Goal: Task Accomplishment & Management: Use online tool/utility

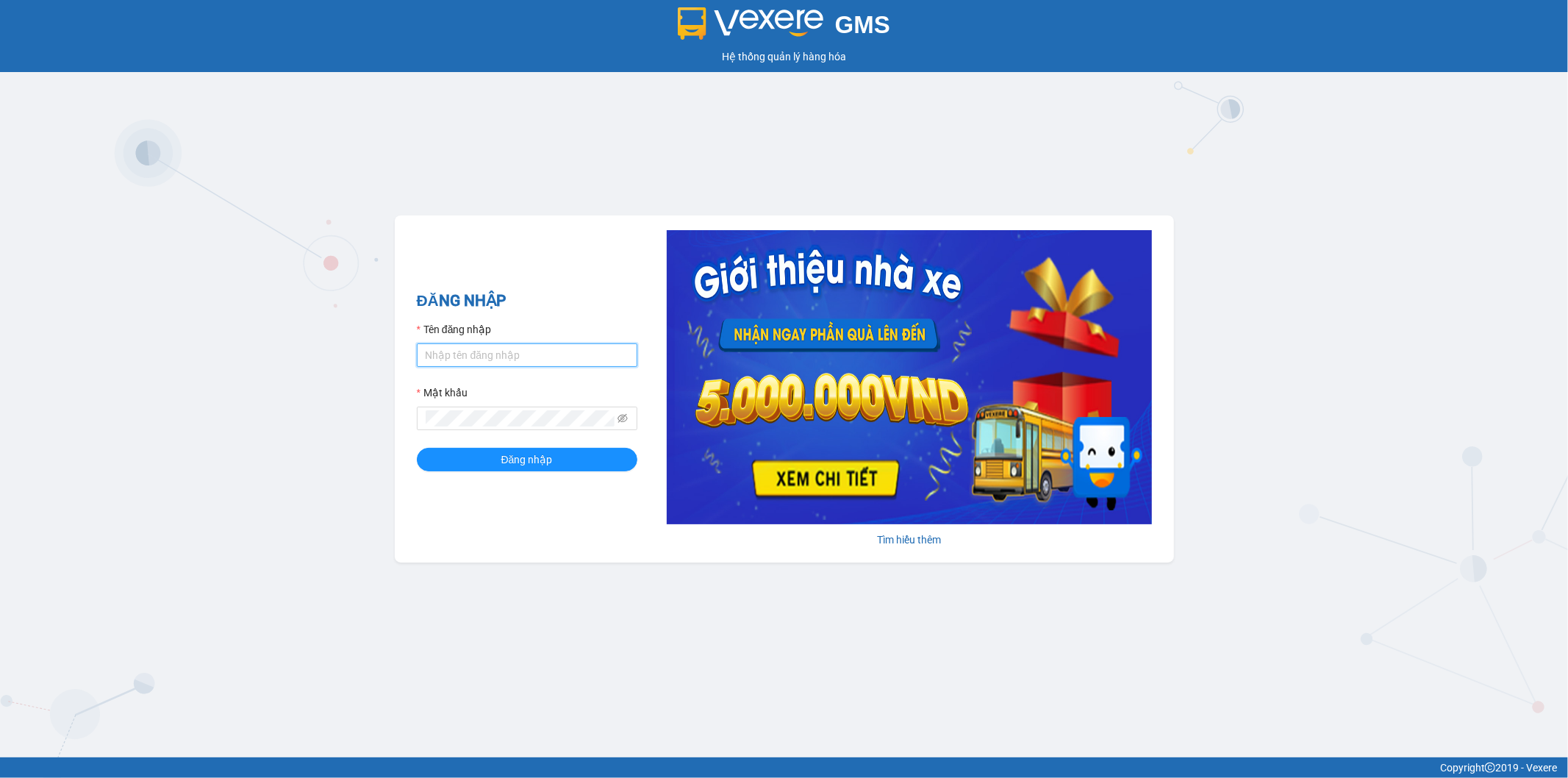
click at [488, 360] on input "Tên đăng nhập" at bounding box center [526, 355] width 220 height 23
type input "kienbinh.minhtam"
click at [417, 448] on button "Đăng nhập" at bounding box center [526, 459] width 220 height 23
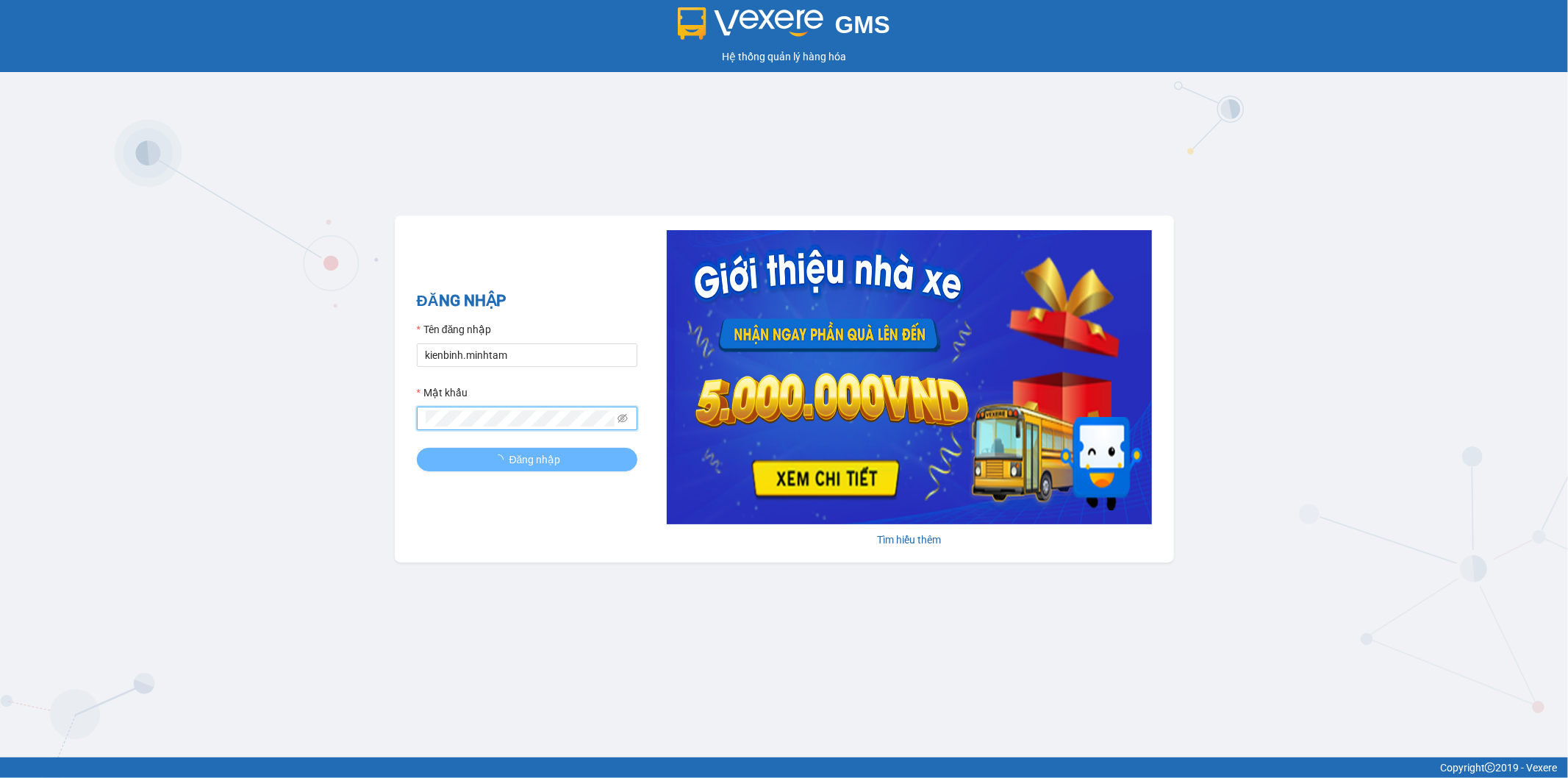
click at [417, 448] on button "Đăng nhập" at bounding box center [526, 459] width 220 height 23
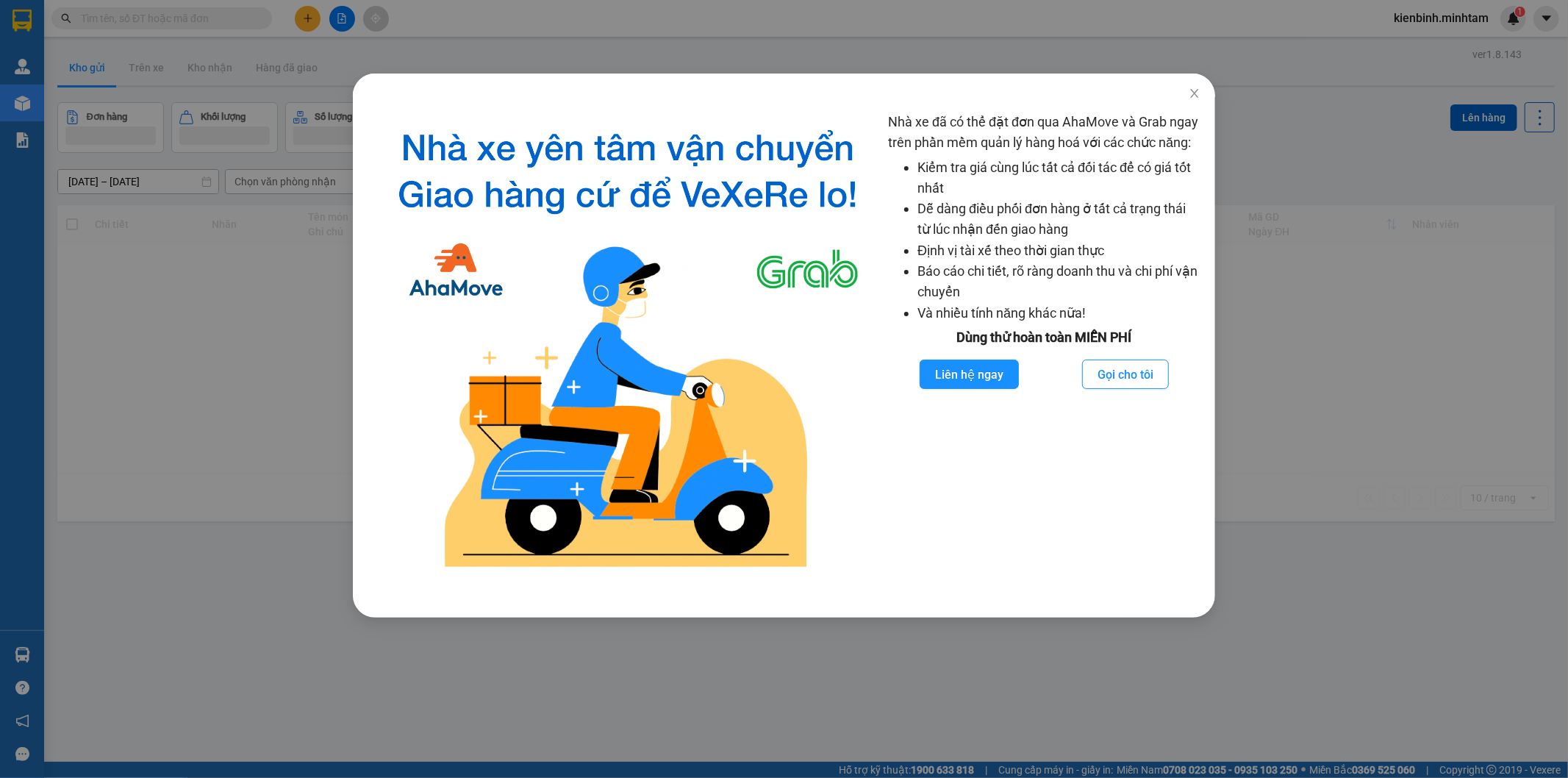
click at [1372, 591] on div "Nhà xe đã có thể đặt đơn qua AhaMove và Grab ngay trên phần mềm quản lý hàng ho…" at bounding box center [784, 389] width 1568 height 778
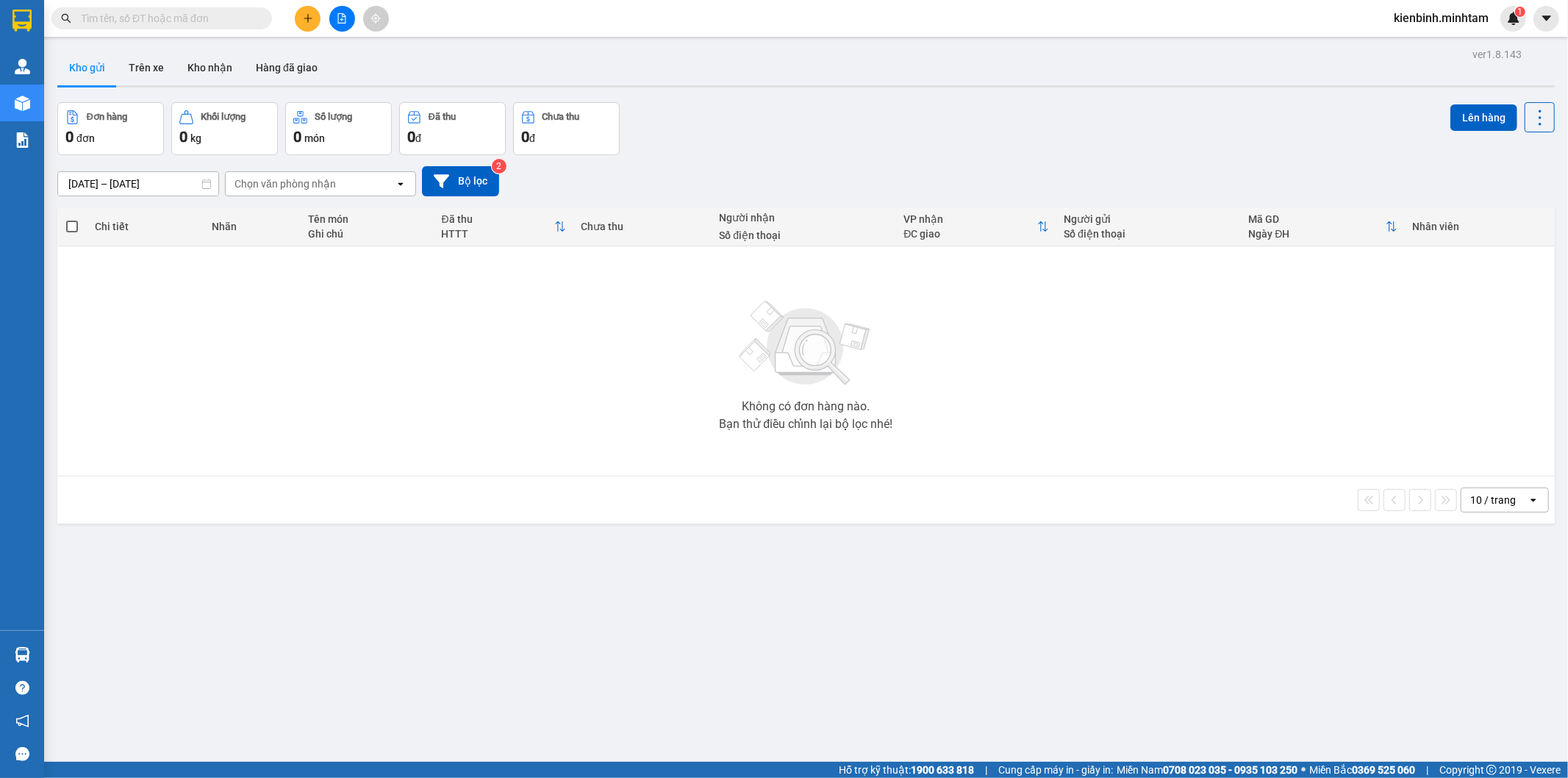
click at [1527, 503] on icon "open" at bounding box center [1533, 500] width 12 height 12
click at [1483, 663] on span "100 / trang" at bounding box center [1486, 664] width 53 height 15
click at [766, 643] on div "ver 1.8.143 Kho gửi Trên xe [PERSON_NAME] Hàng đã [PERSON_NAME] hàng 0 đơn [PER…" at bounding box center [805, 433] width 1509 height 778
click at [883, 656] on div "ver 1.8.143 Kho gửi Trên xe [PERSON_NAME] Hàng đã [PERSON_NAME] hàng 0 đơn [PER…" at bounding box center [805, 433] width 1509 height 778
click at [482, 616] on div "ver 1.8.143 Kho gửi Trên xe [PERSON_NAME] Hàng đã [PERSON_NAME] hàng 0 đơn [PER…" at bounding box center [805, 433] width 1509 height 778
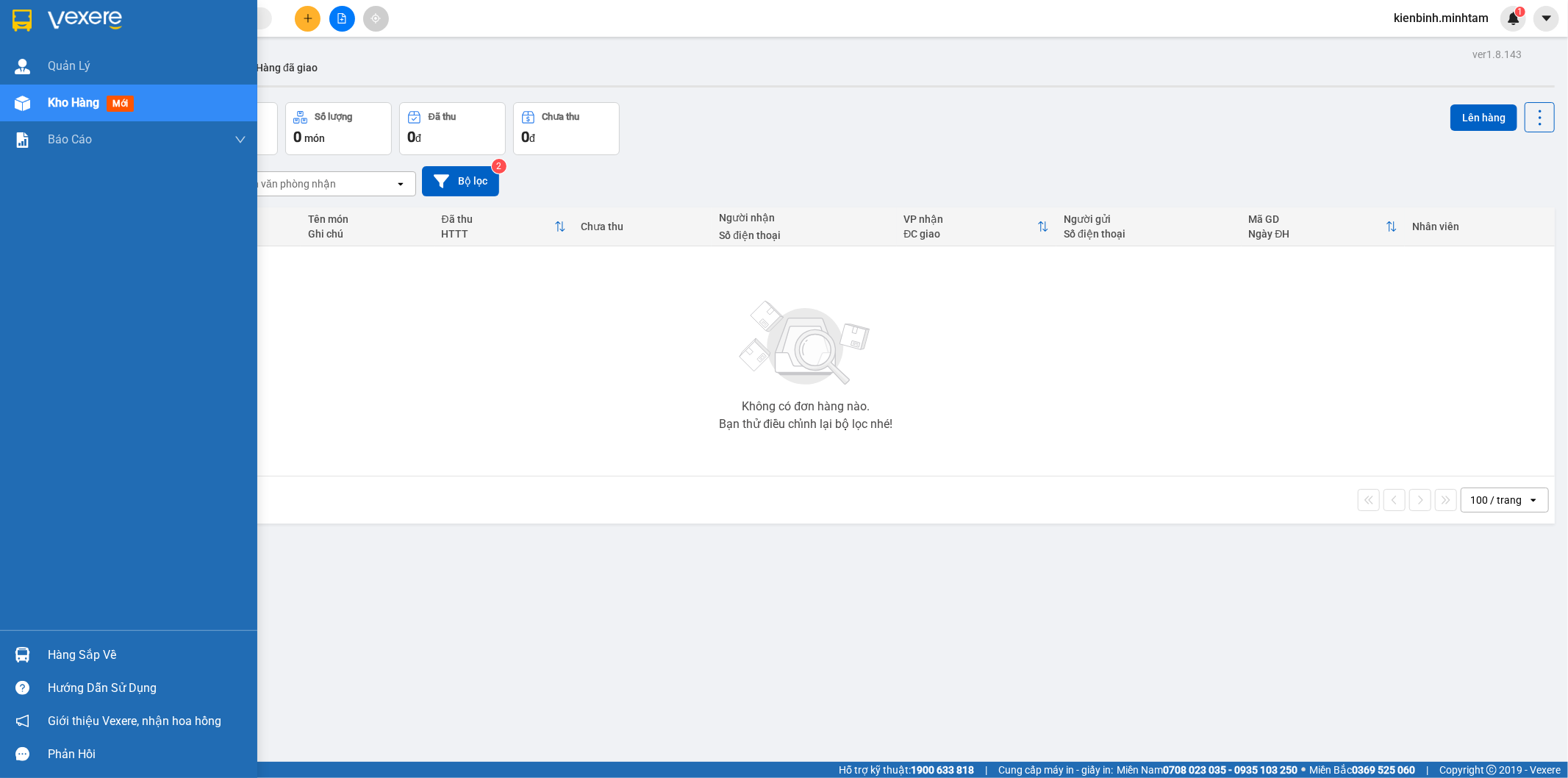
click at [99, 658] on div "Hàng sắp về" at bounding box center [147, 655] width 199 height 22
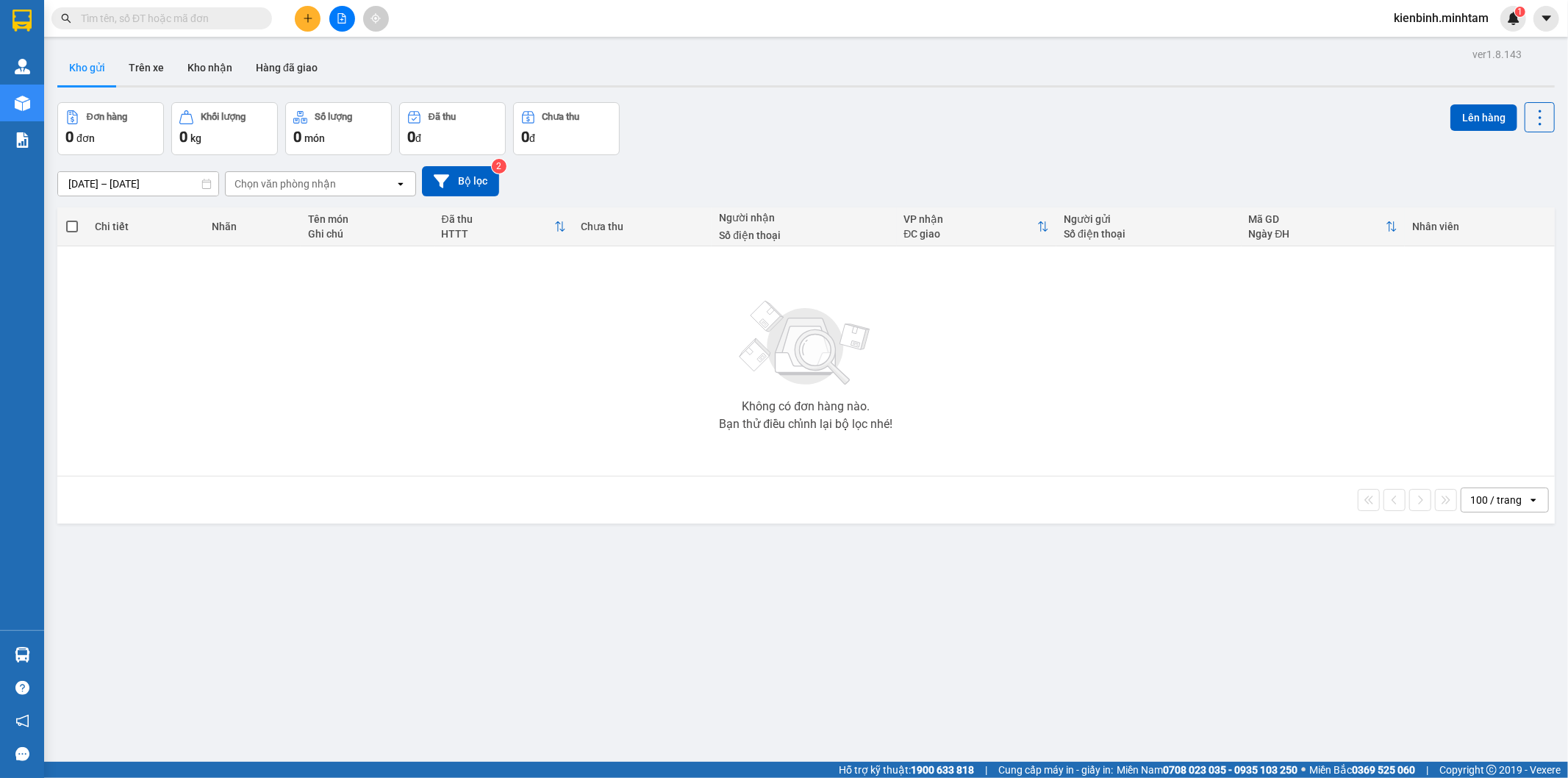
click at [371, 383] on section "Kết quả [PERSON_NAME] ( 0 ) Bộ lọc No Data kienbinh.[PERSON_NAME] 1 [PERSON_NAM…" at bounding box center [784, 389] width 1568 height 778
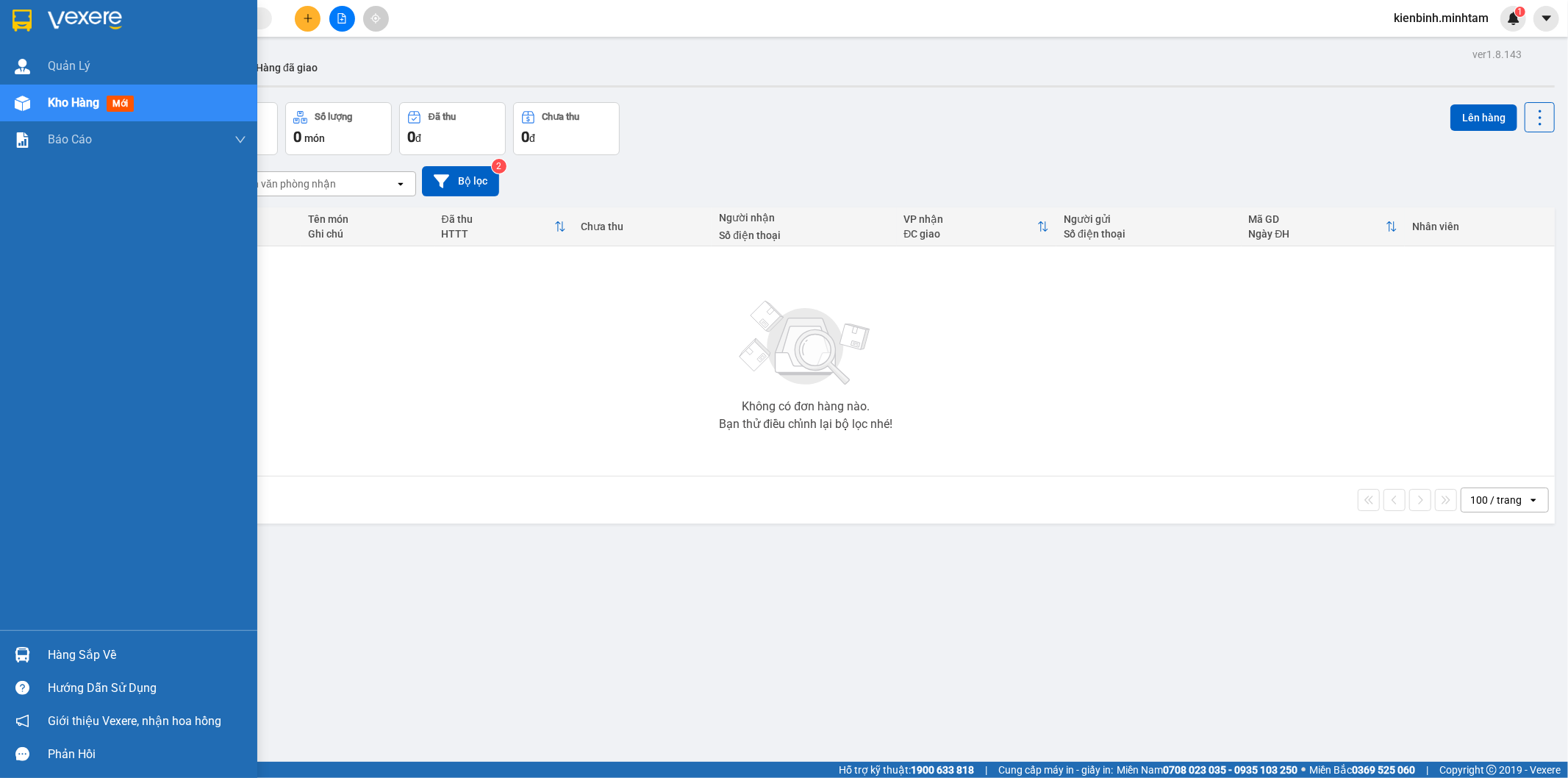
click at [69, 655] on div "Hàng sắp về" at bounding box center [147, 655] width 199 height 22
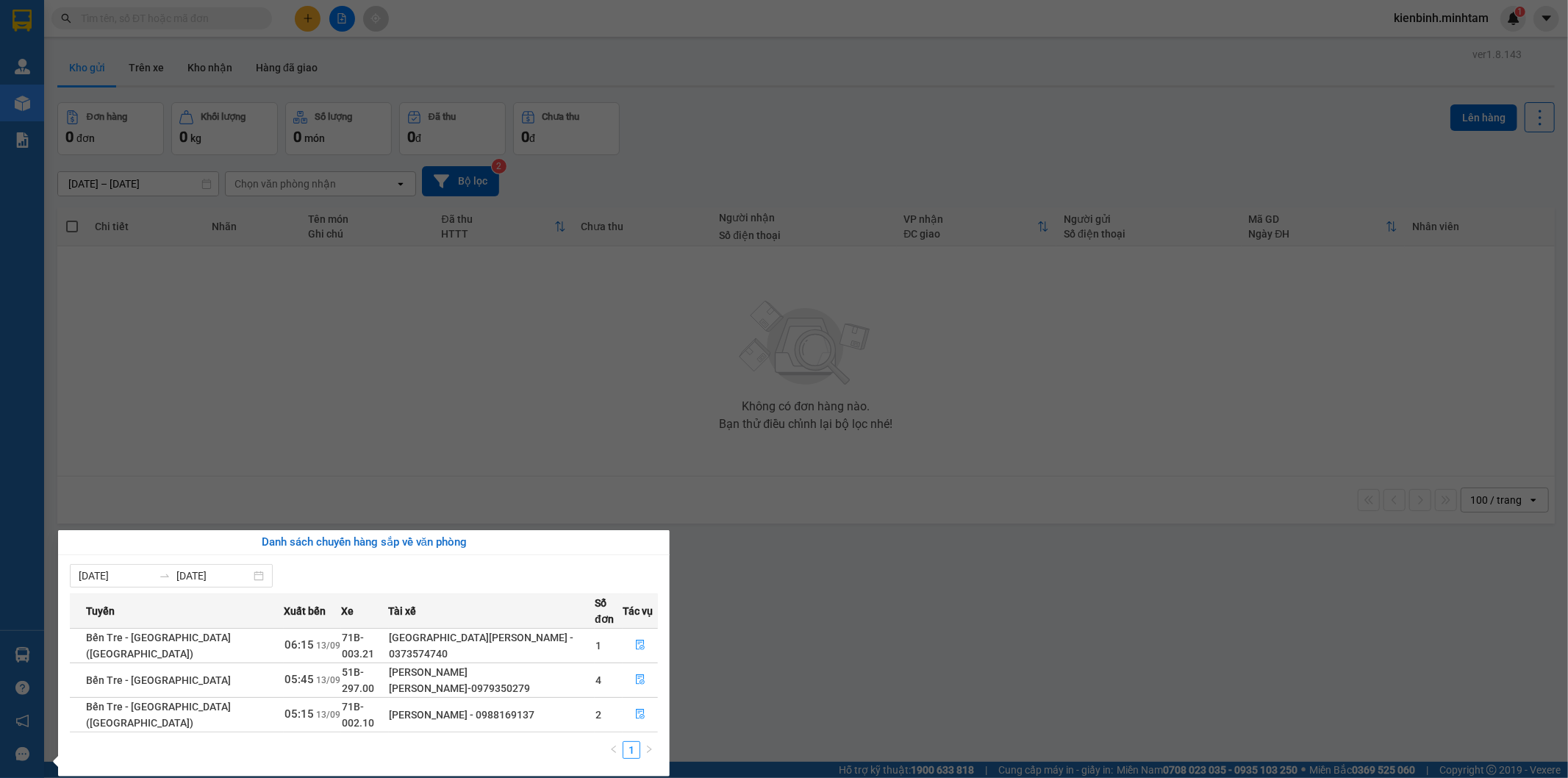
click at [510, 373] on section "Kết quả [PERSON_NAME] ( 0 ) Bộ lọc No Data kienbinh.[PERSON_NAME] 1 [PERSON_NAM…" at bounding box center [784, 389] width 1568 height 778
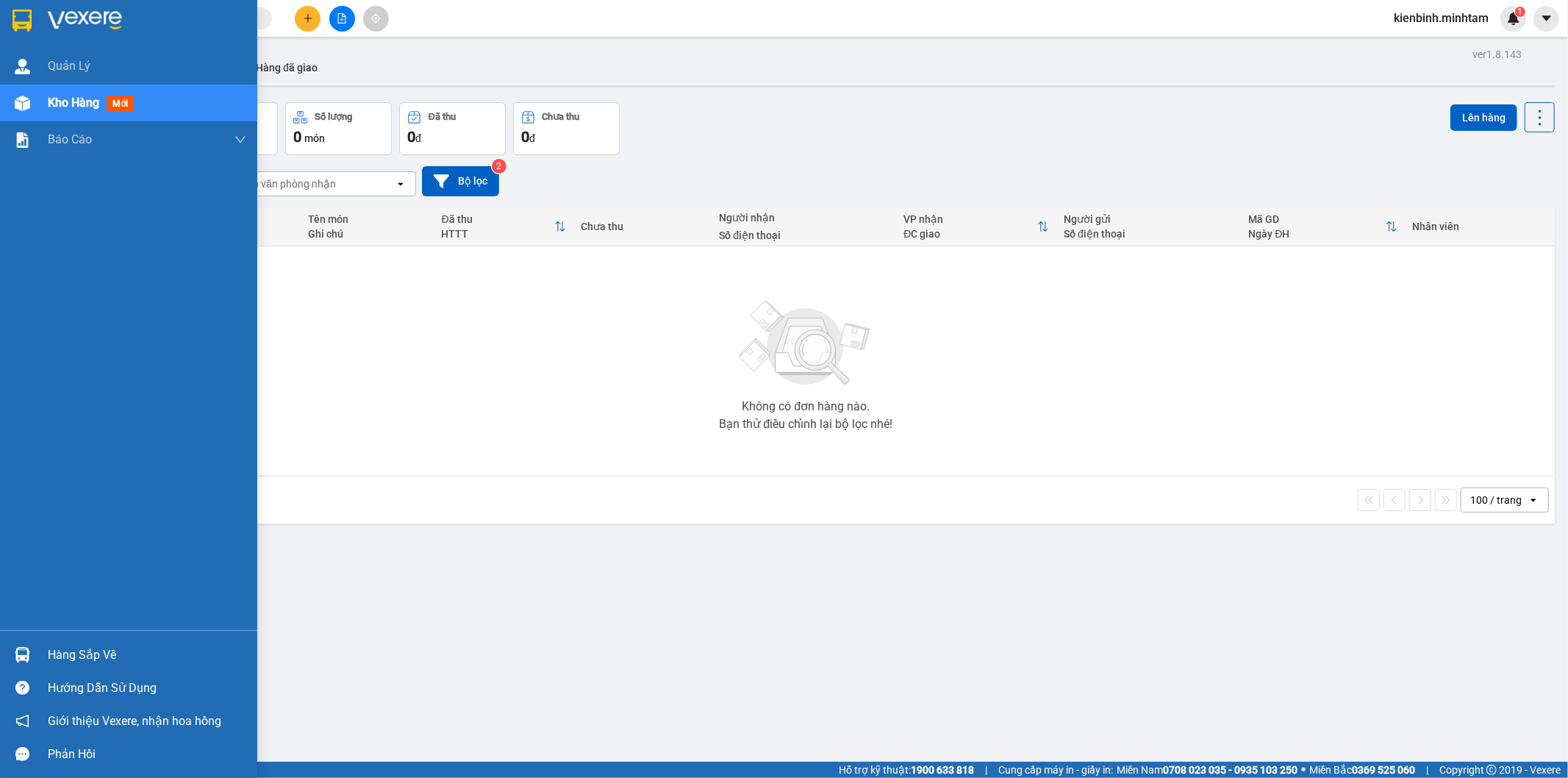
drag, startPoint x: 108, startPoint y: 651, endPoint x: 134, endPoint y: 652, distance: 26.0
click at [111, 651] on div "Hàng sắp về" at bounding box center [147, 655] width 199 height 22
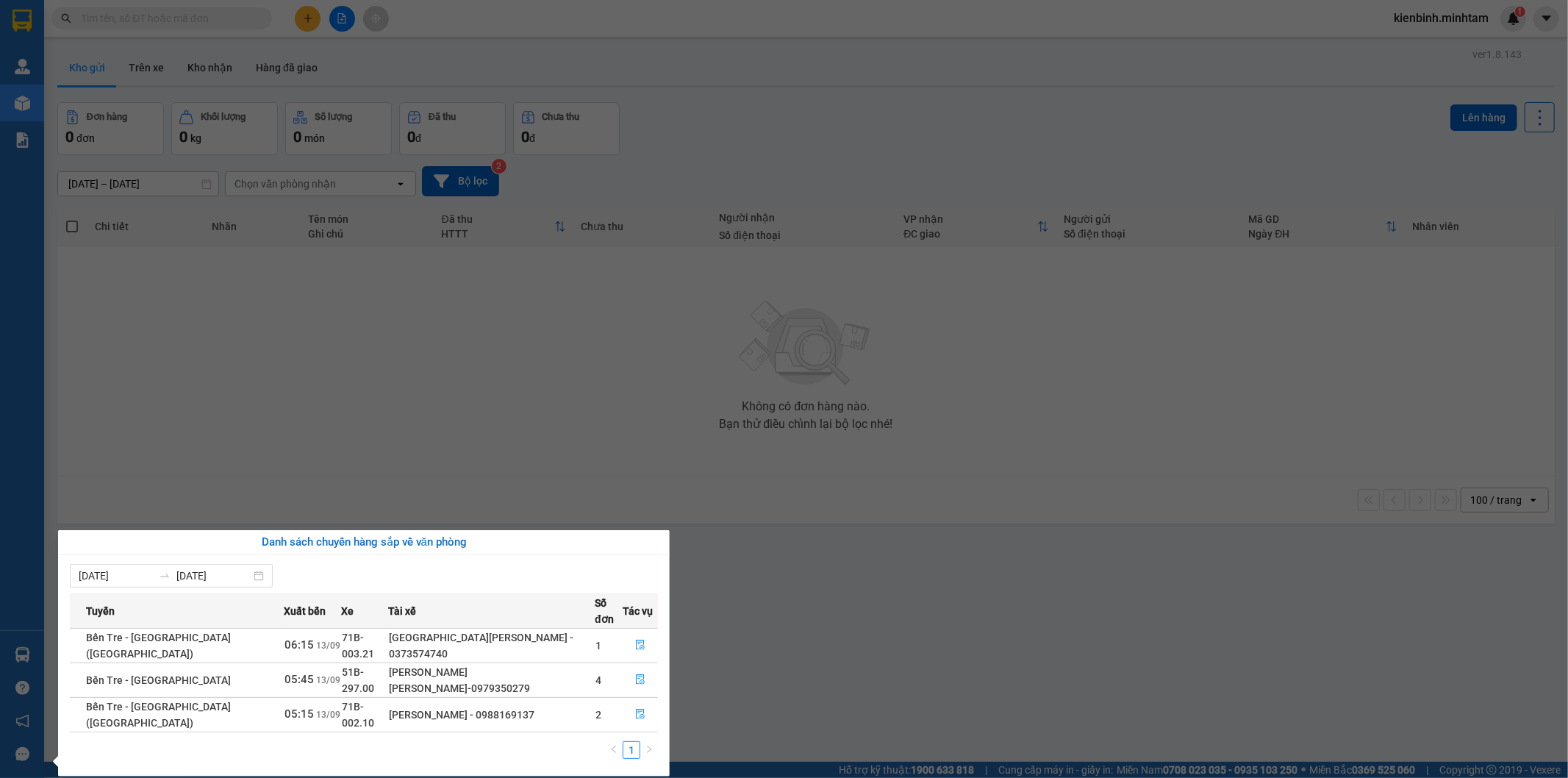
click at [362, 355] on section "Kết quả [PERSON_NAME] ( 0 ) Bộ lọc No Data kienbinh.[PERSON_NAME] 1 [PERSON_NAM…" at bounding box center [784, 389] width 1568 height 778
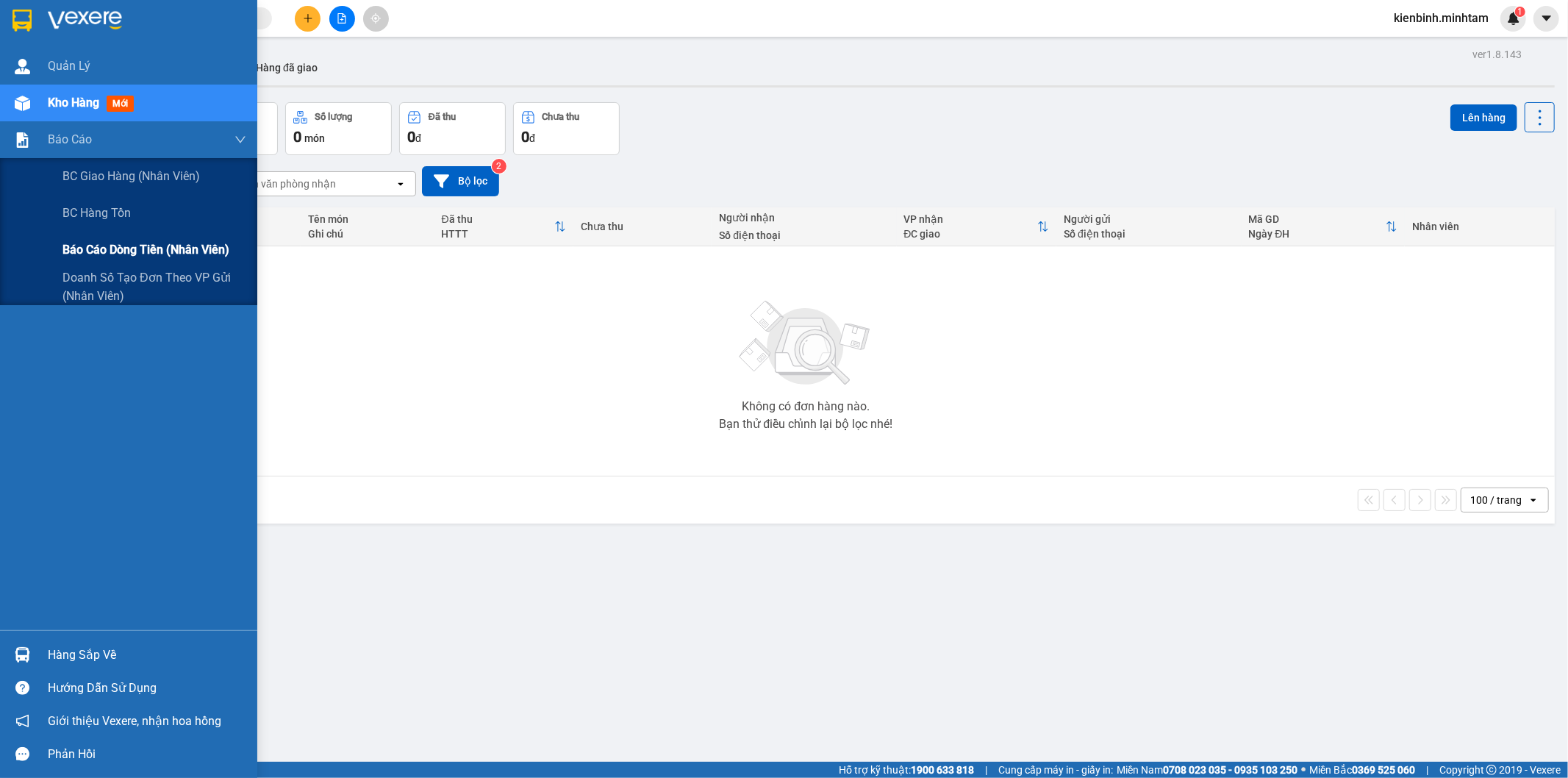
click at [111, 248] on span "Báo cáo dòng tiền (nhân viên)" at bounding box center [146, 250] width 167 height 18
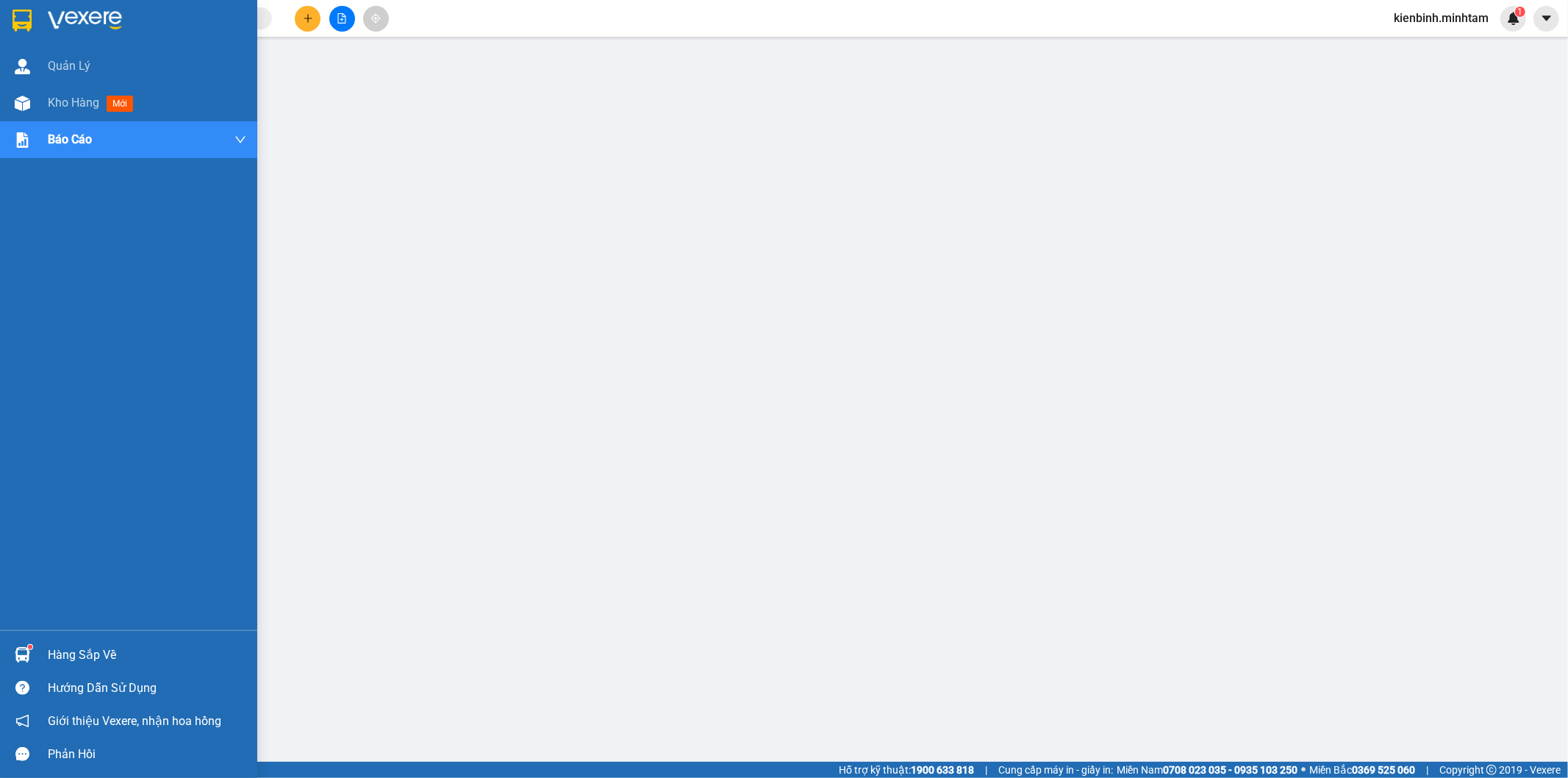
click at [77, 659] on div "Hàng sắp về" at bounding box center [147, 655] width 199 height 22
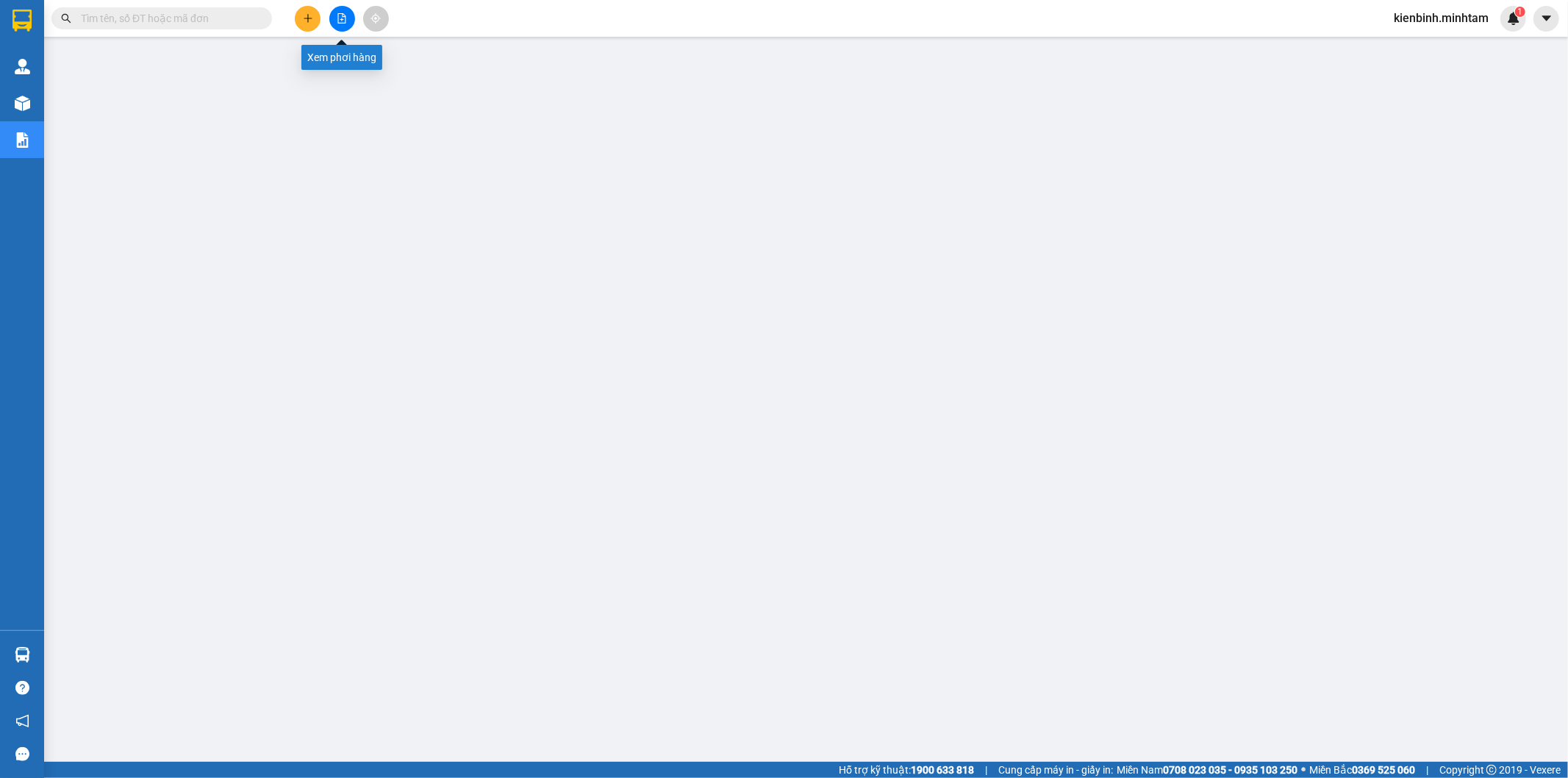
click at [344, 20] on icon "file-add" at bounding box center [342, 18] width 10 height 10
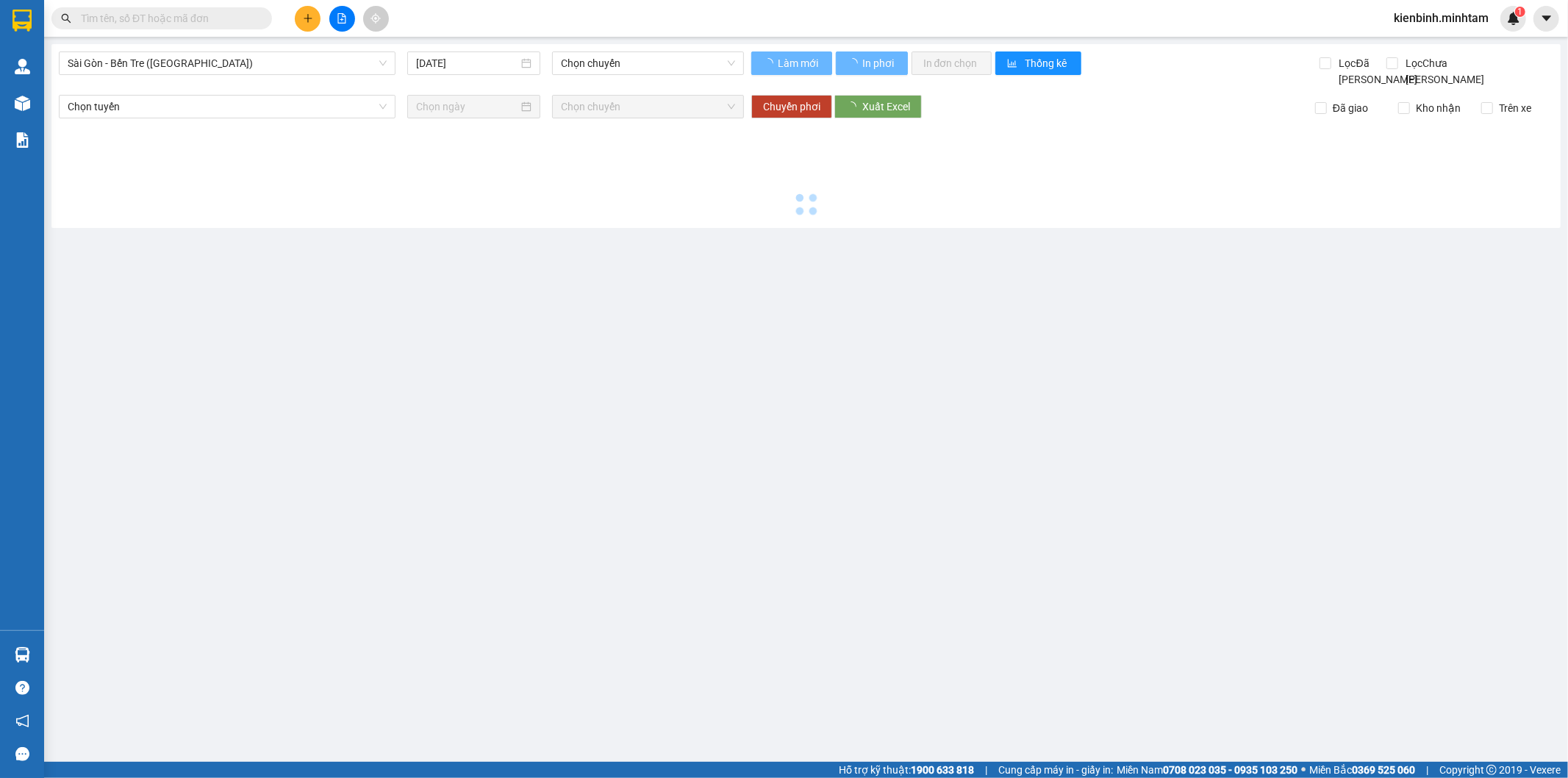
type input "13/09/2025"
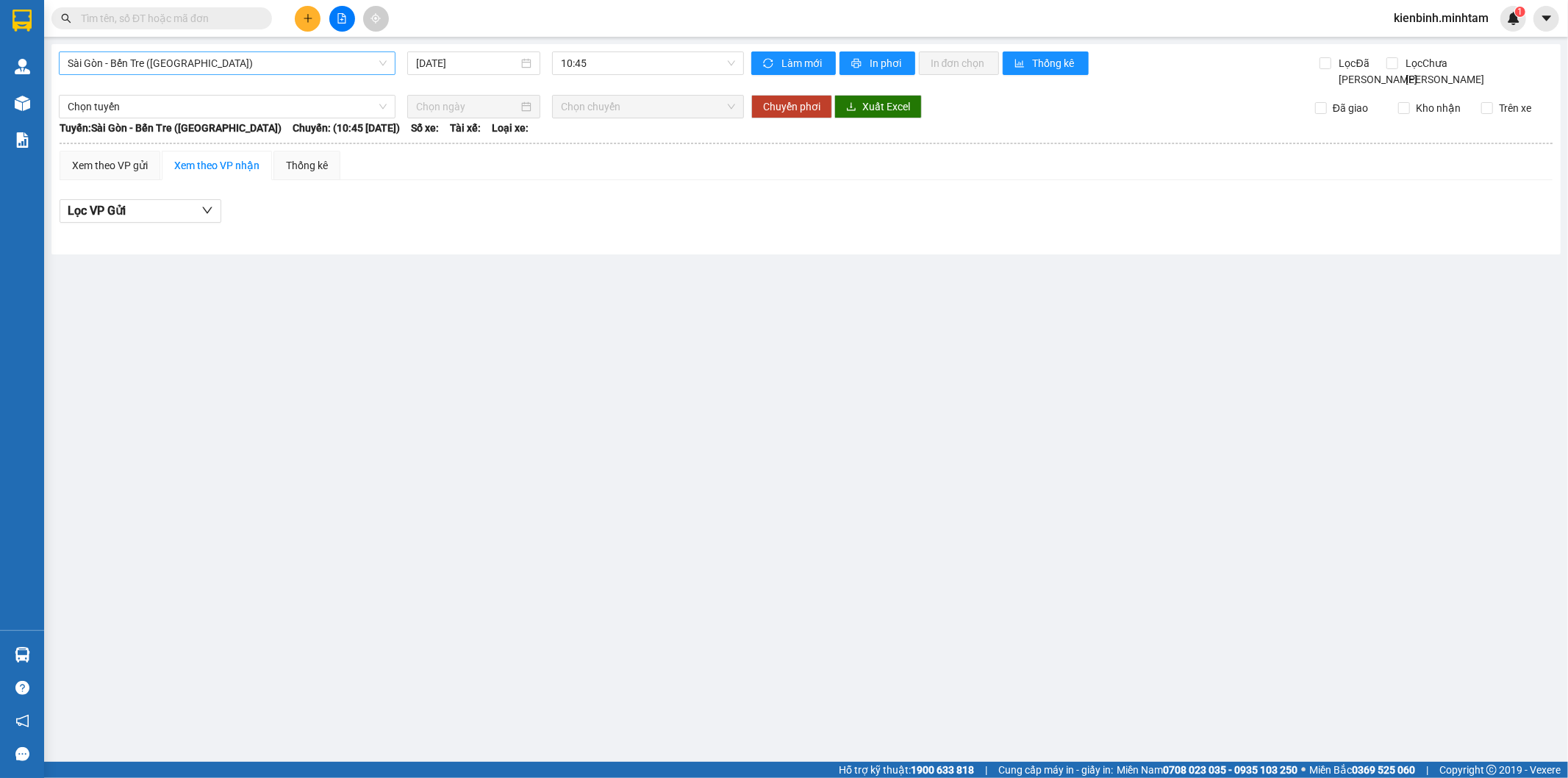
click at [216, 64] on span "Sài Gòn - Bến Tre (CN)" at bounding box center [227, 63] width 319 height 22
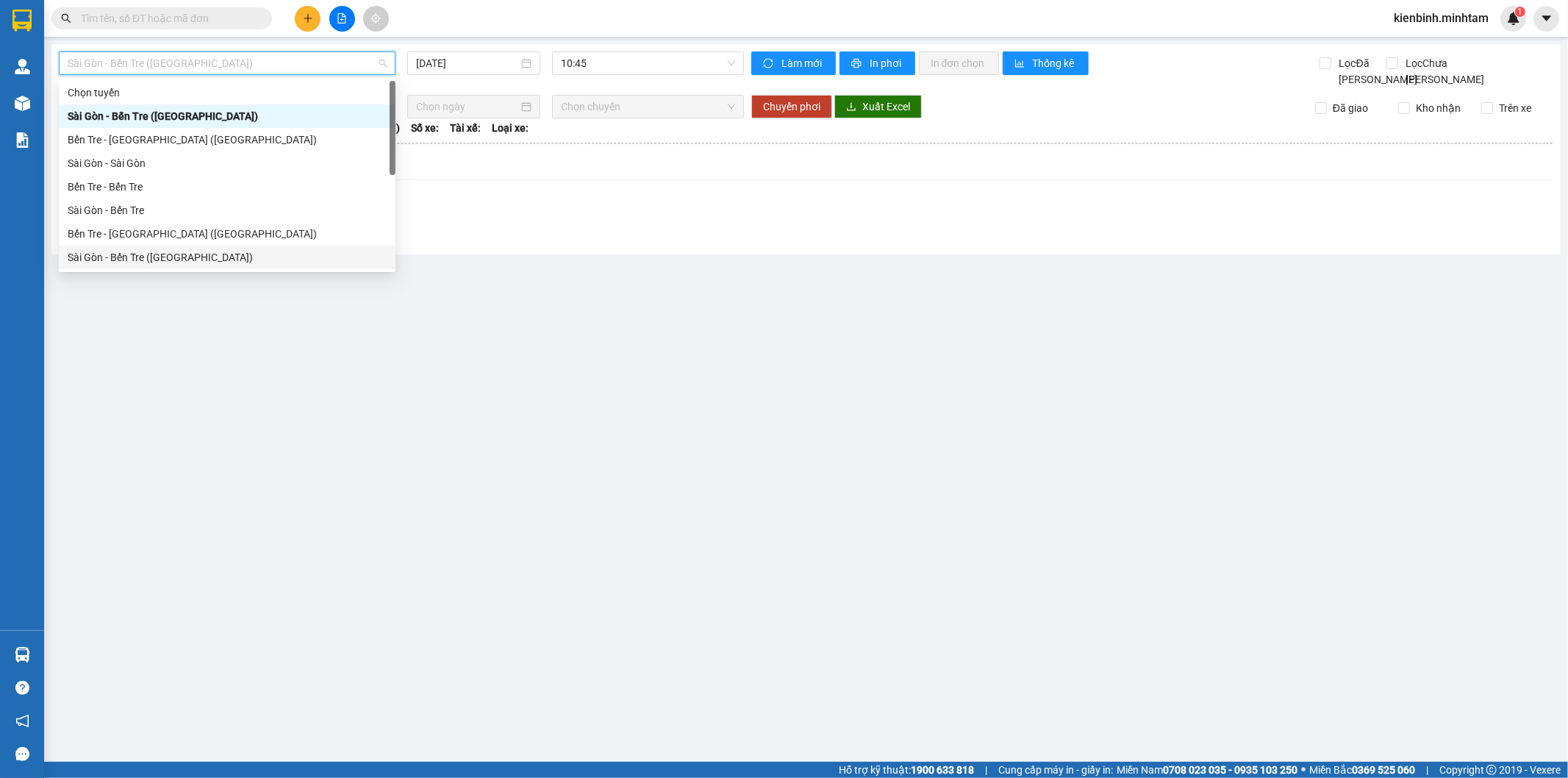
drag, startPoint x: 142, startPoint y: 260, endPoint x: 172, endPoint y: 247, distance: 32.7
click at [142, 259] on div "Sài Gòn - Bến Tre (CT)" at bounding box center [227, 257] width 319 height 16
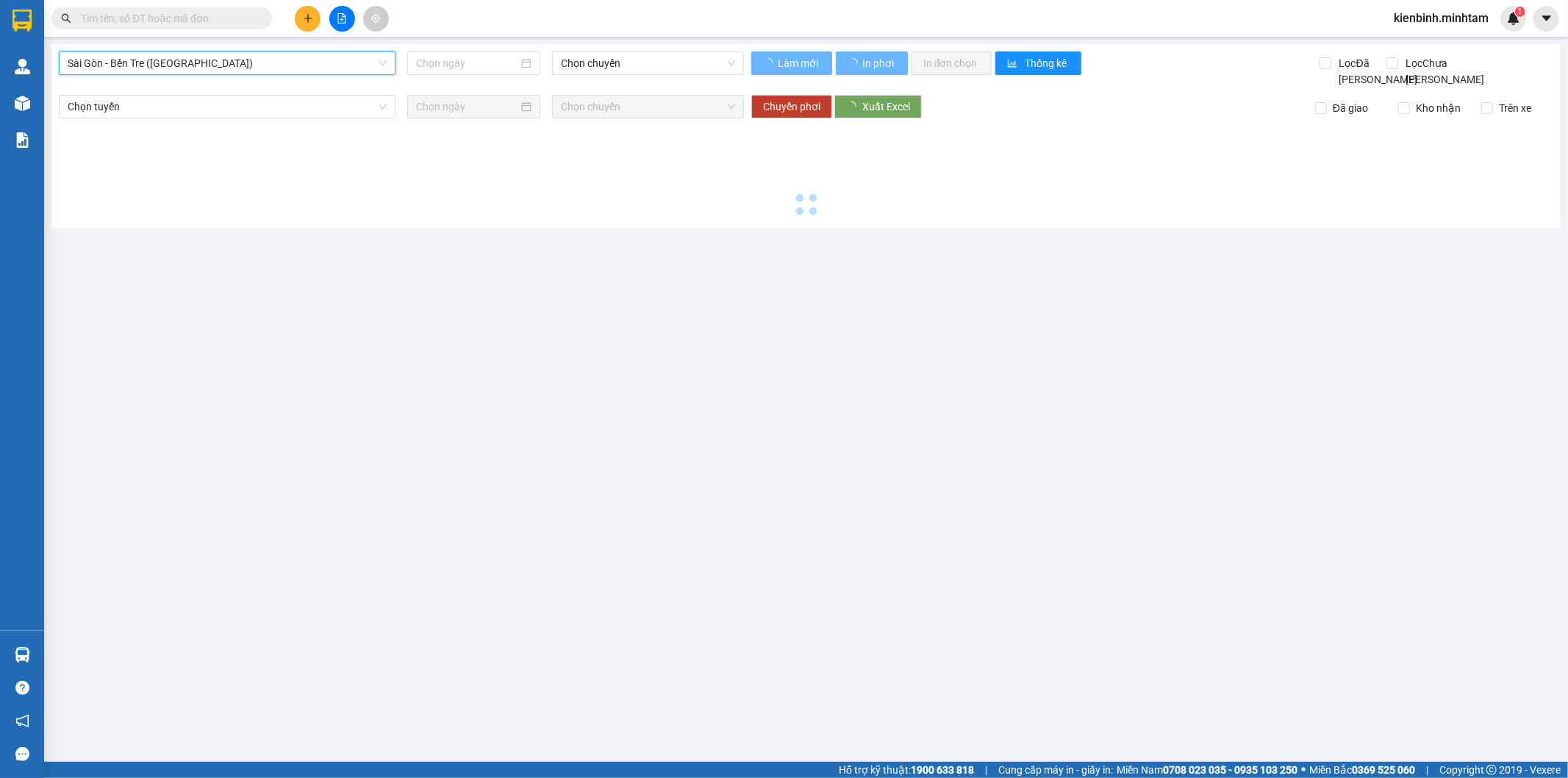
type input "13/09/2025"
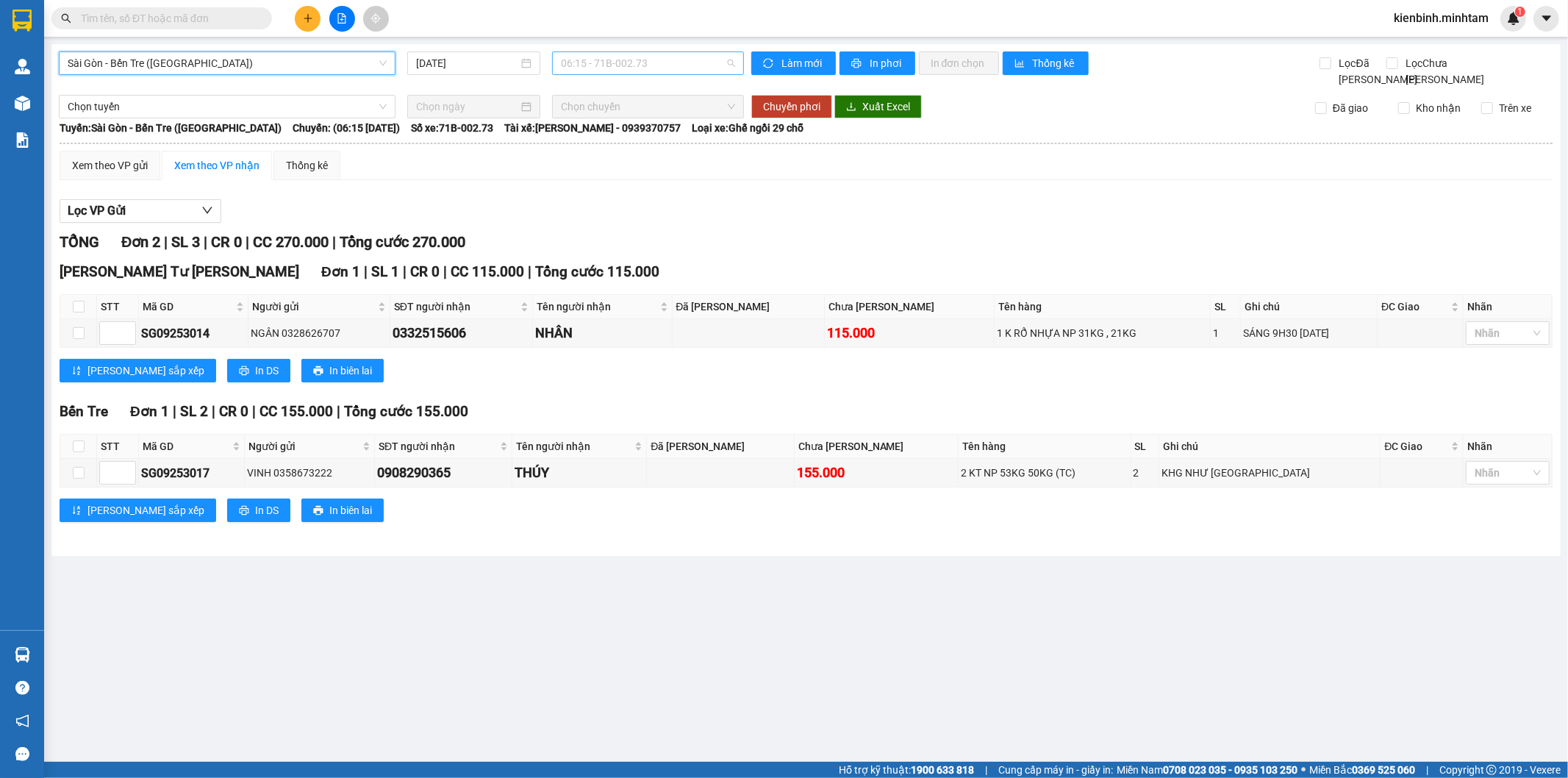
click at [601, 61] on span "06:15 - 71B-002.73" at bounding box center [647, 63] width 173 height 22
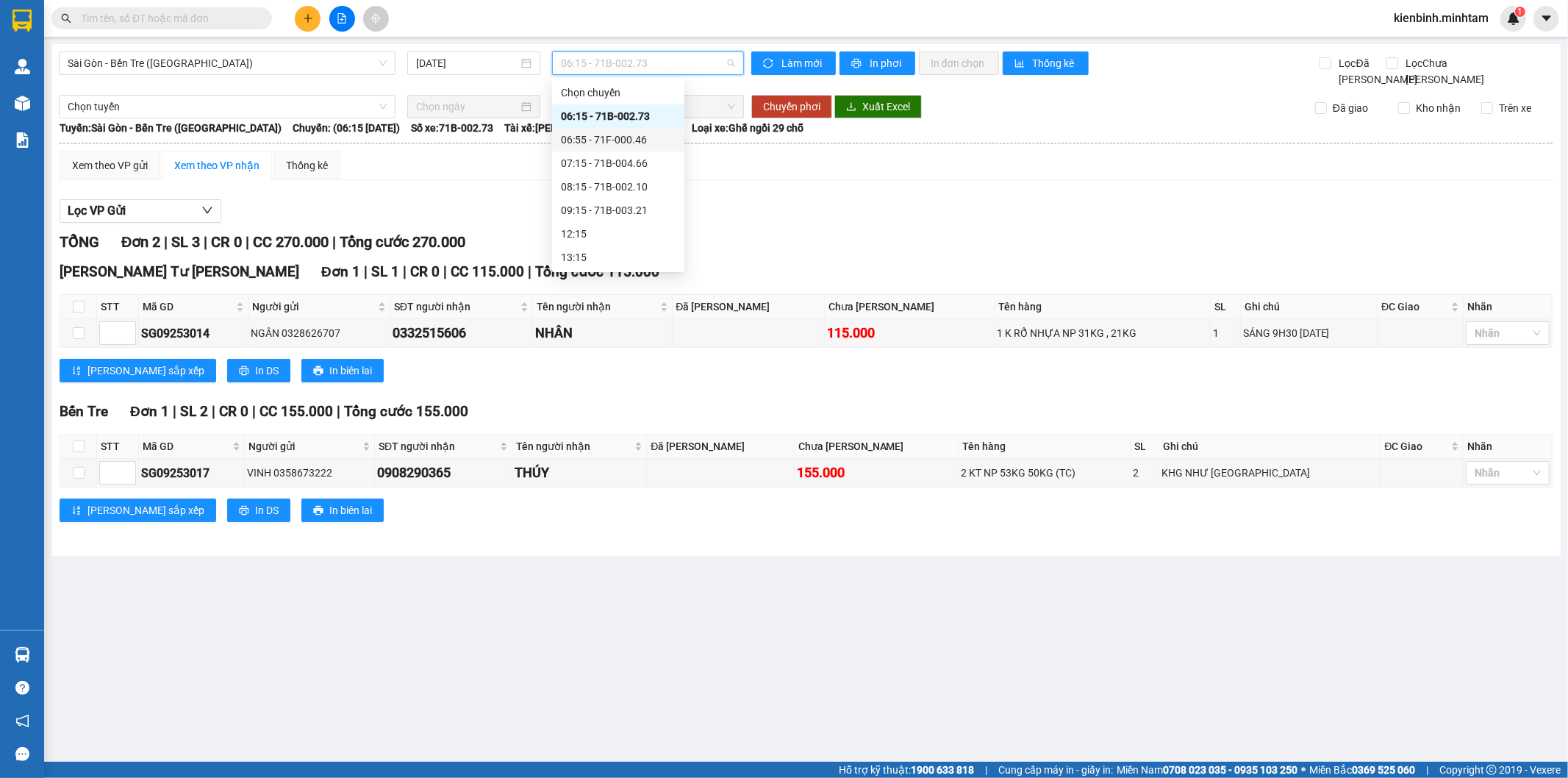
click at [618, 134] on div "06:55 - 71F-000.46" at bounding box center [618, 139] width 115 height 16
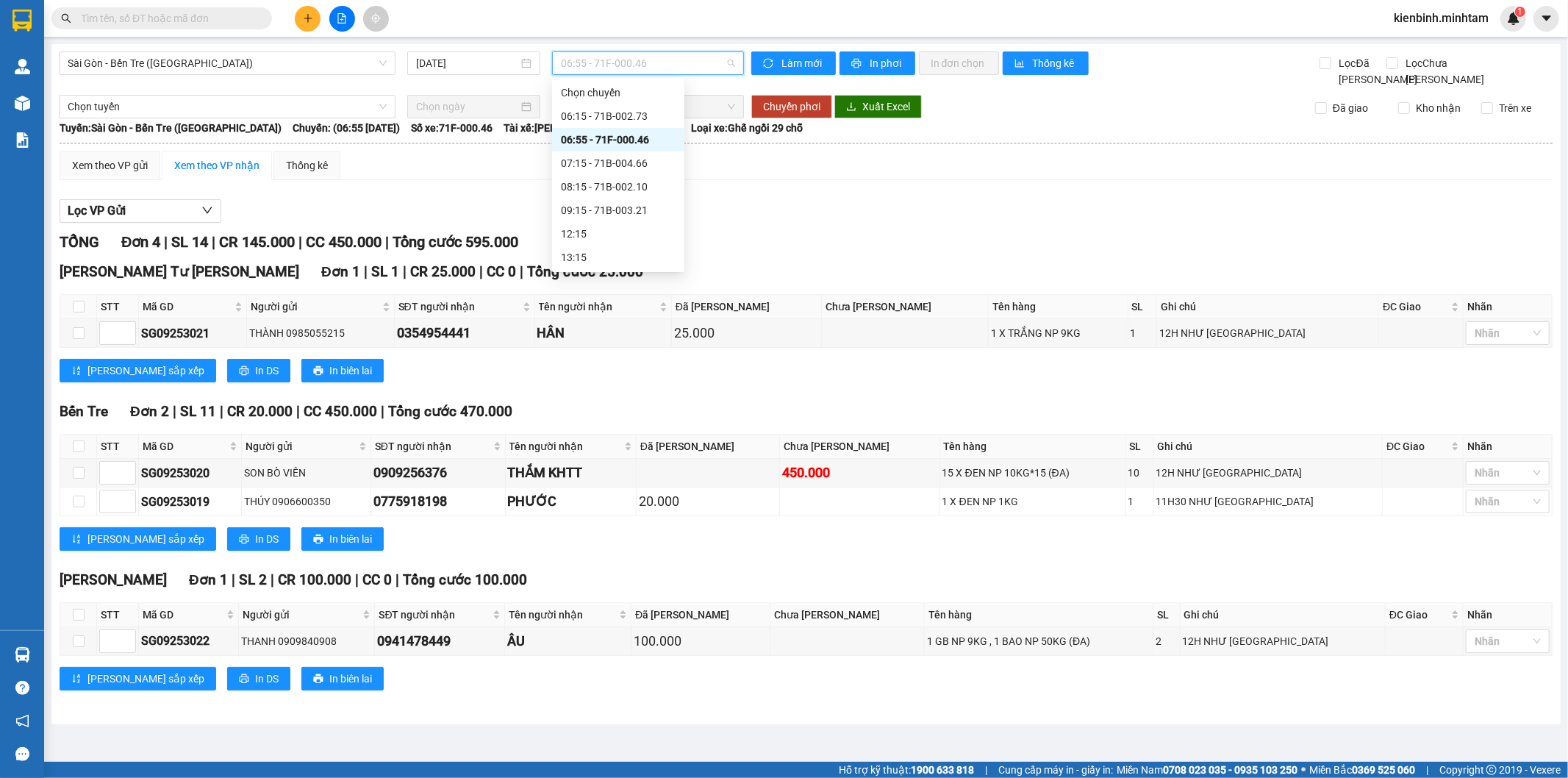
click at [615, 67] on span "06:55 - 71F-000.46" at bounding box center [647, 63] width 173 height 22
click at [604, 164] on div "07:15 - 71B-004.66" at bounding box center [618, 163] width 115 height 16
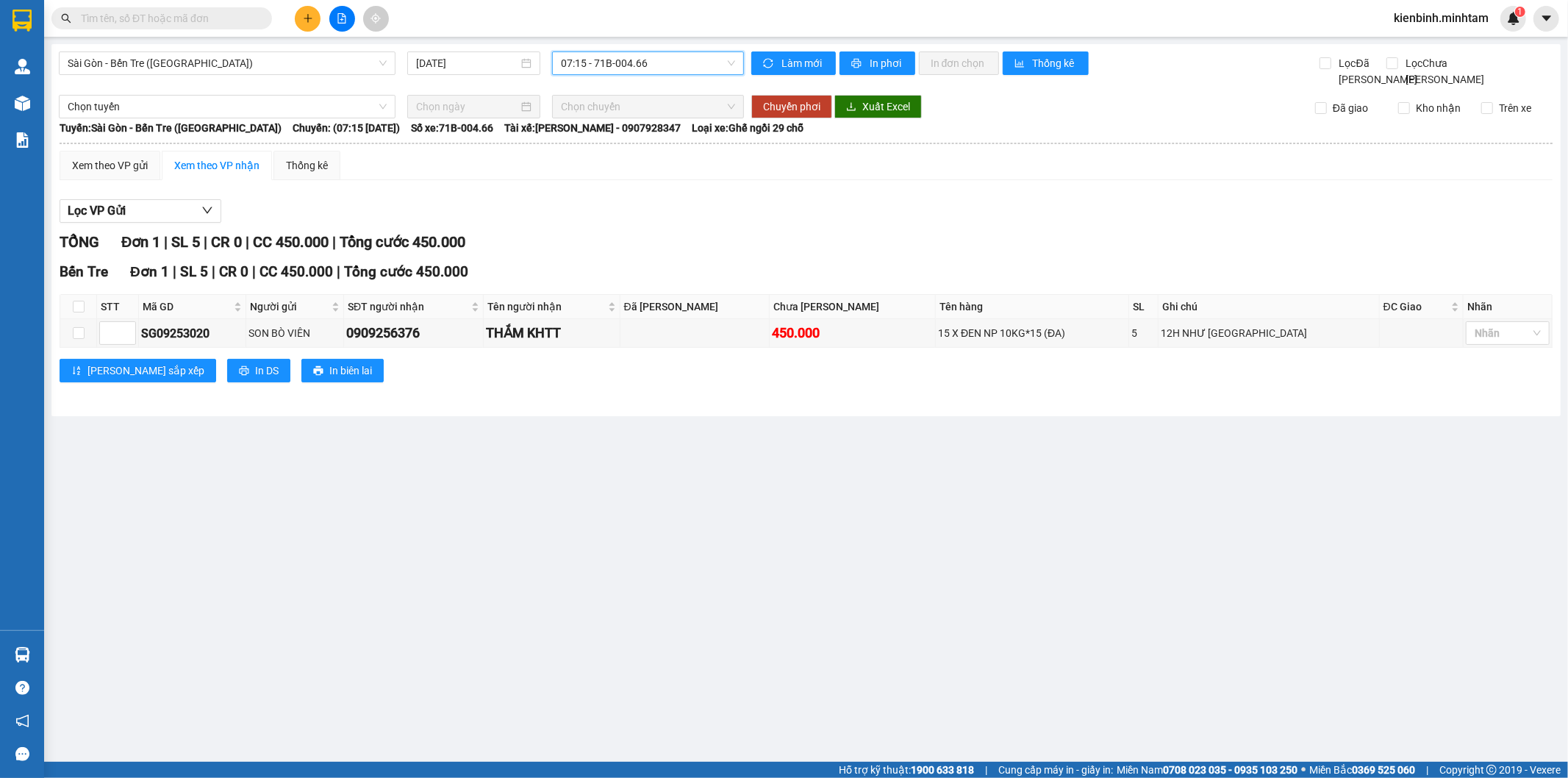
click at [725, 506] on main "Sài Gòn - Bến Tre (CT) 13/09/2025 07:15 07:15 - 71B-004.66 Làm mới In phơi In đ…" at bounding box center [784, 381] width 1568 height 762
click at [304, 15] on button at bounding box center [308, 18] width 26 height 26
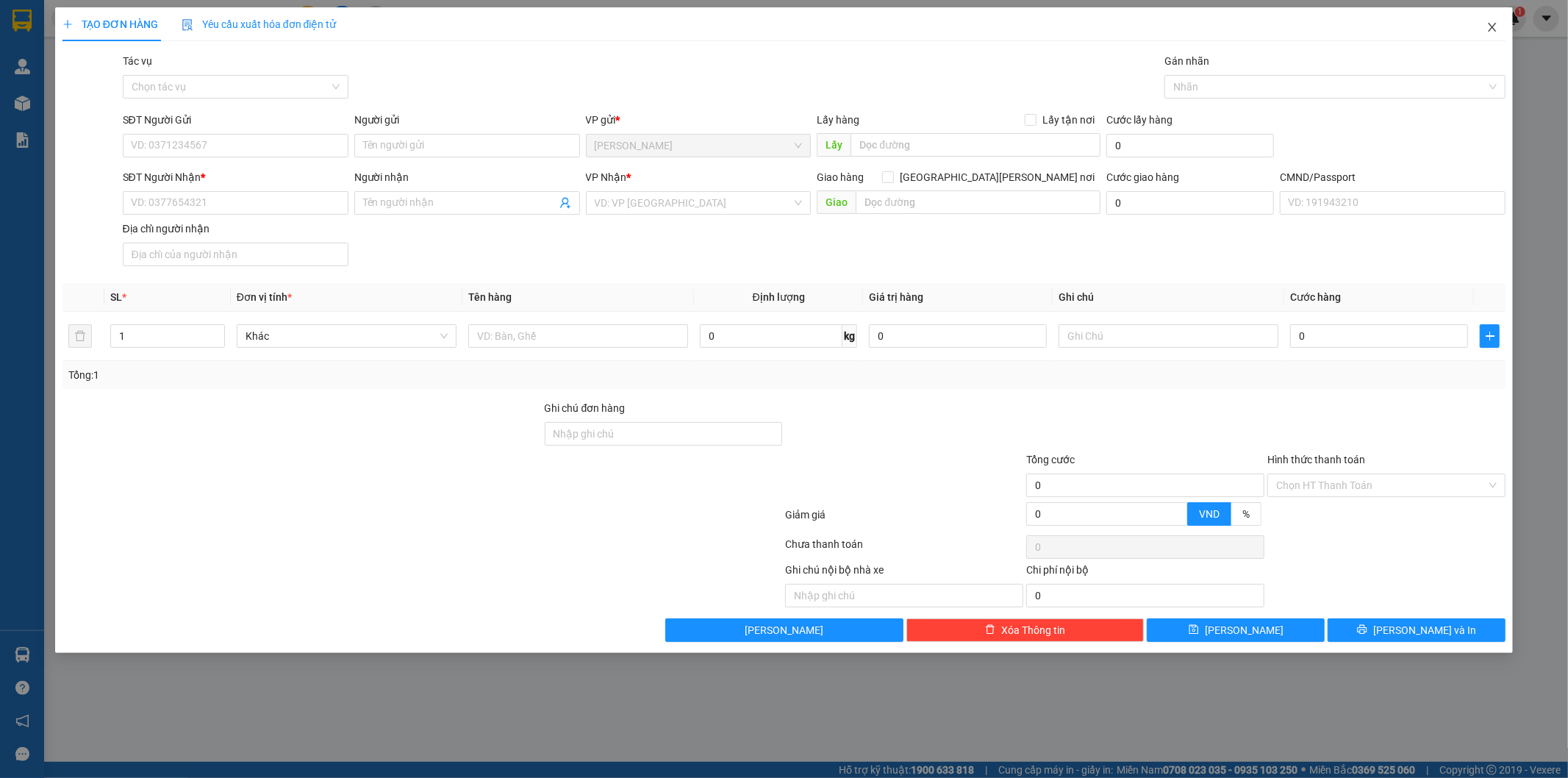
click at [1490, 33] on icon "close" at bounding box center [1492, 27] width 12 height 12
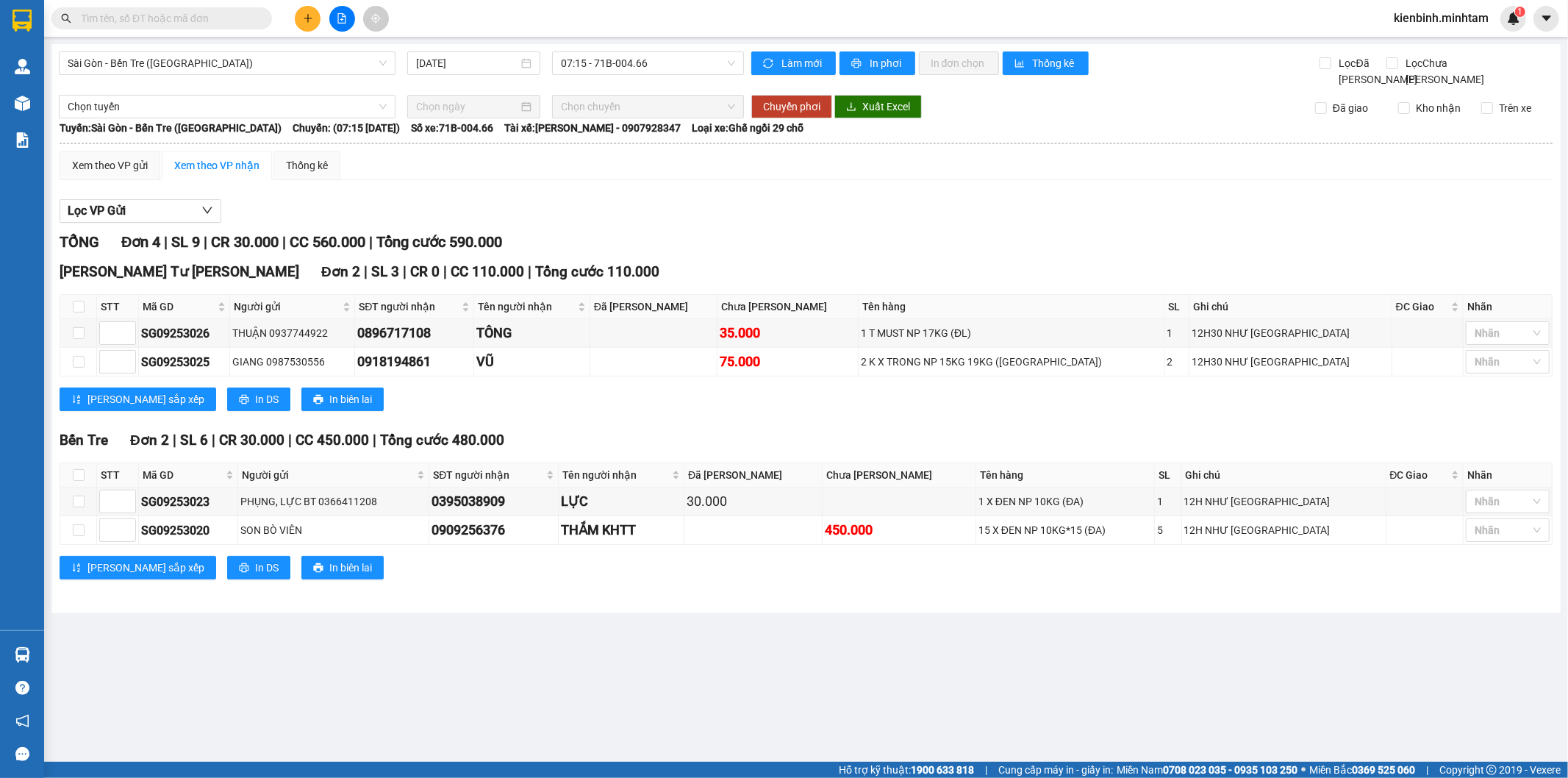
click at [304, 17] on icon "plus" at bounding box center [308, 18] width 10 height 10
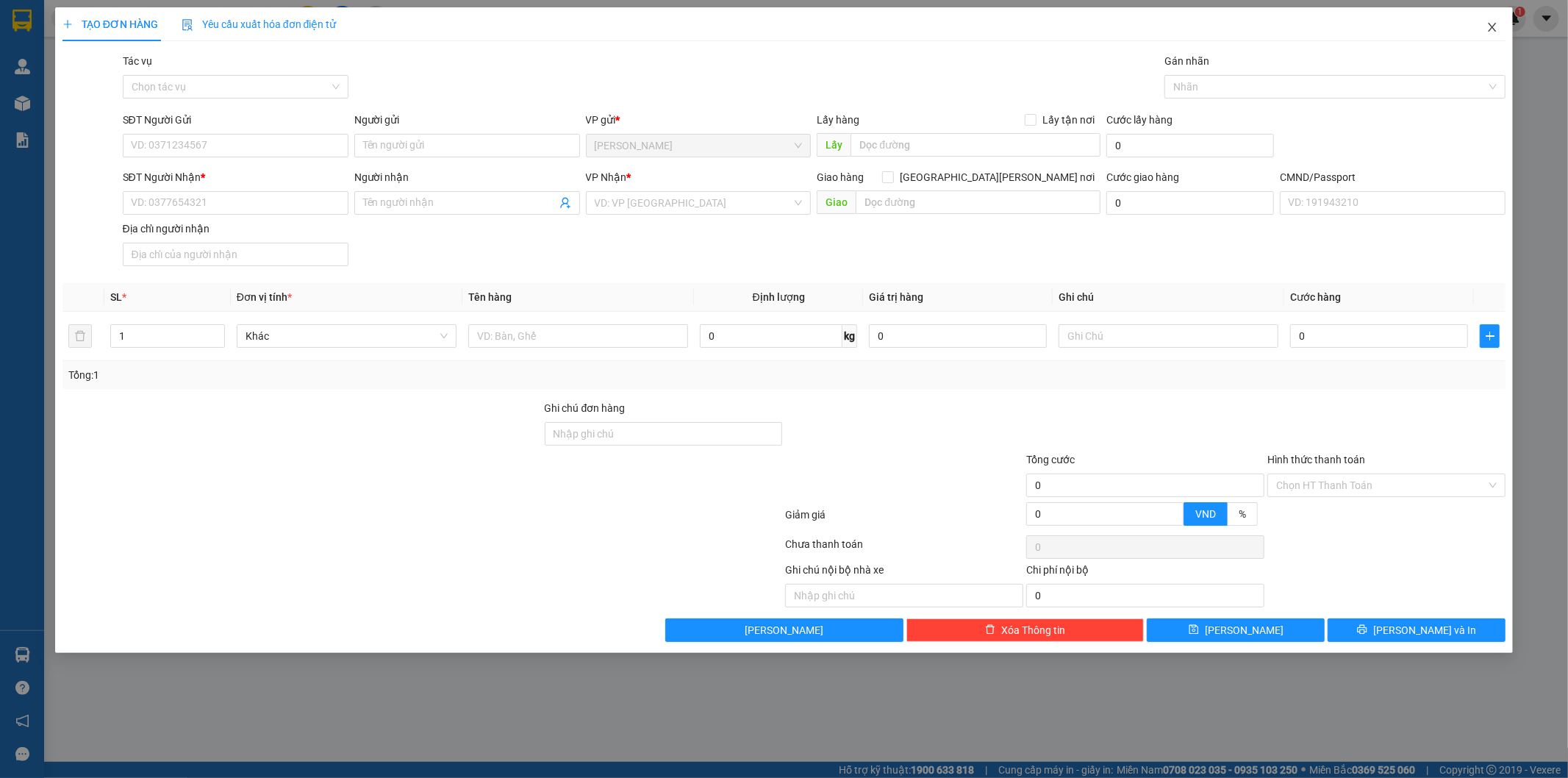
click at [1485, 27] on span "Close" at bounding box center [1492, 28] width 41 height 41
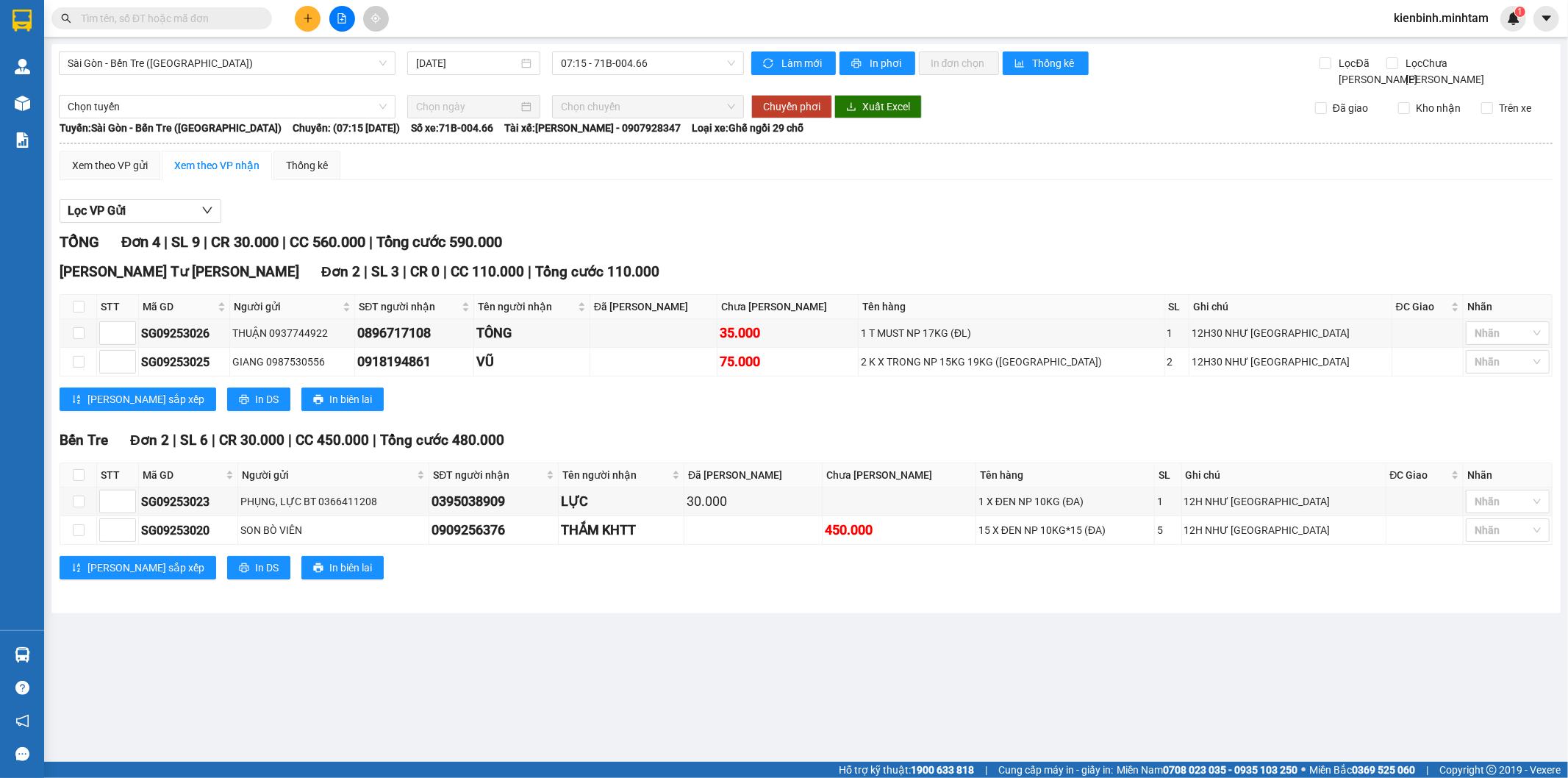
click at [231, 19] on input "text" at bounding box center [167, 18] width 173 height 16
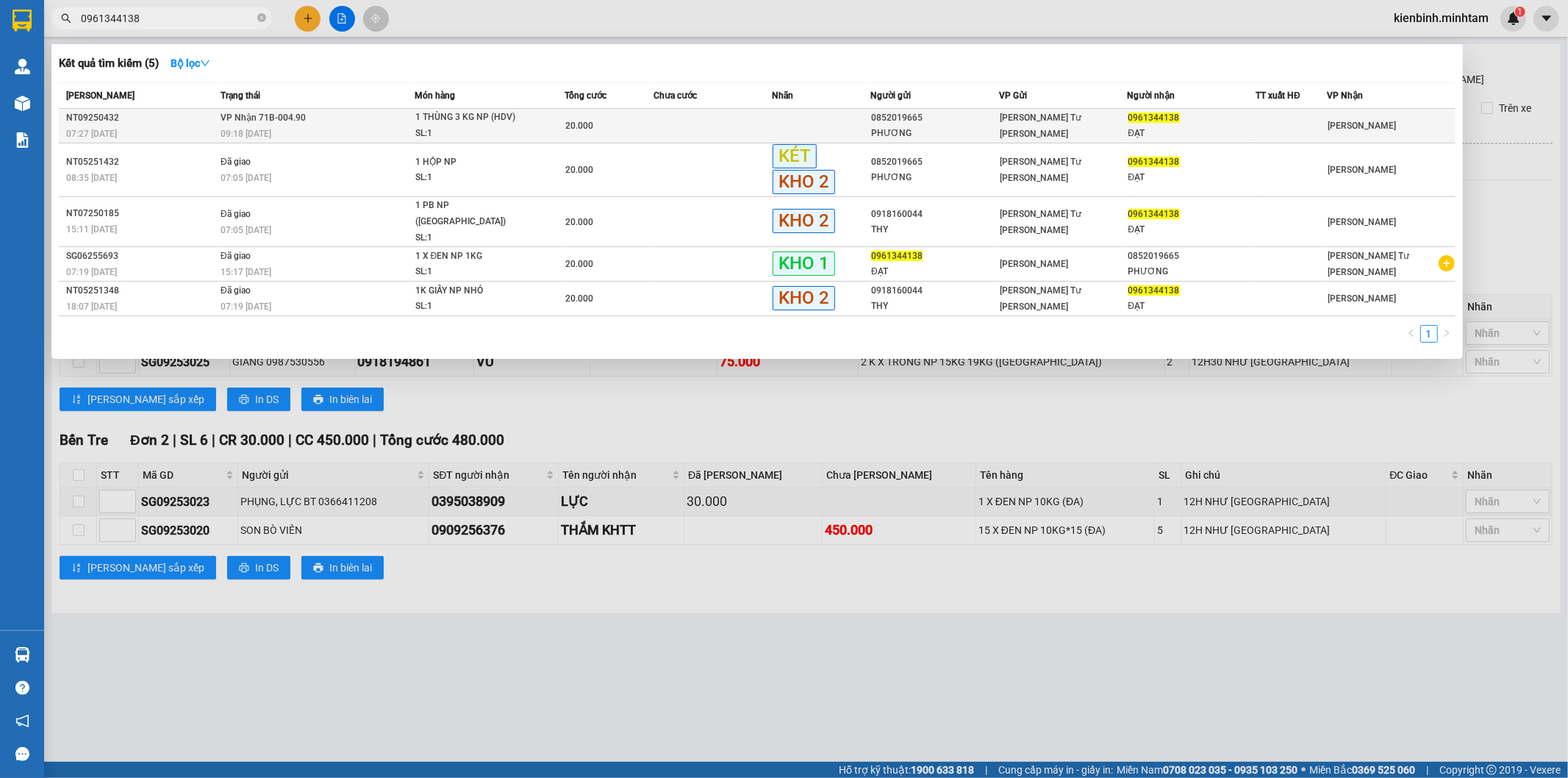
type input "0961344138"
click at [525, 123] on span "1 THÙNG 3 KG NP (HDV) SL: 1" at bounding box center [489, 126] width 148 height 32
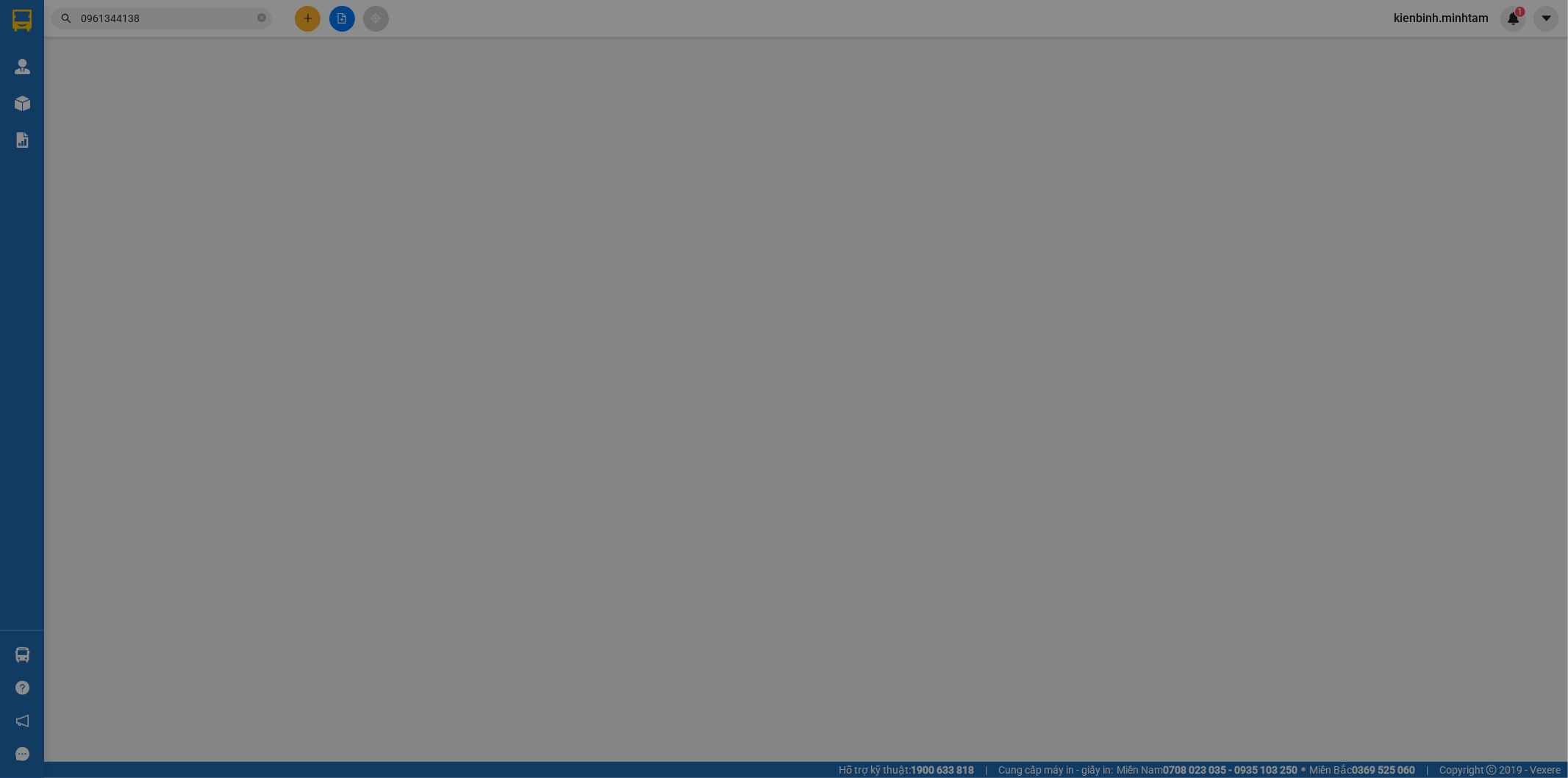
type input "0852019665"
type input "PHƯƠNG"
type input "0961344138"
type input "ĐẠT"
type input "R"
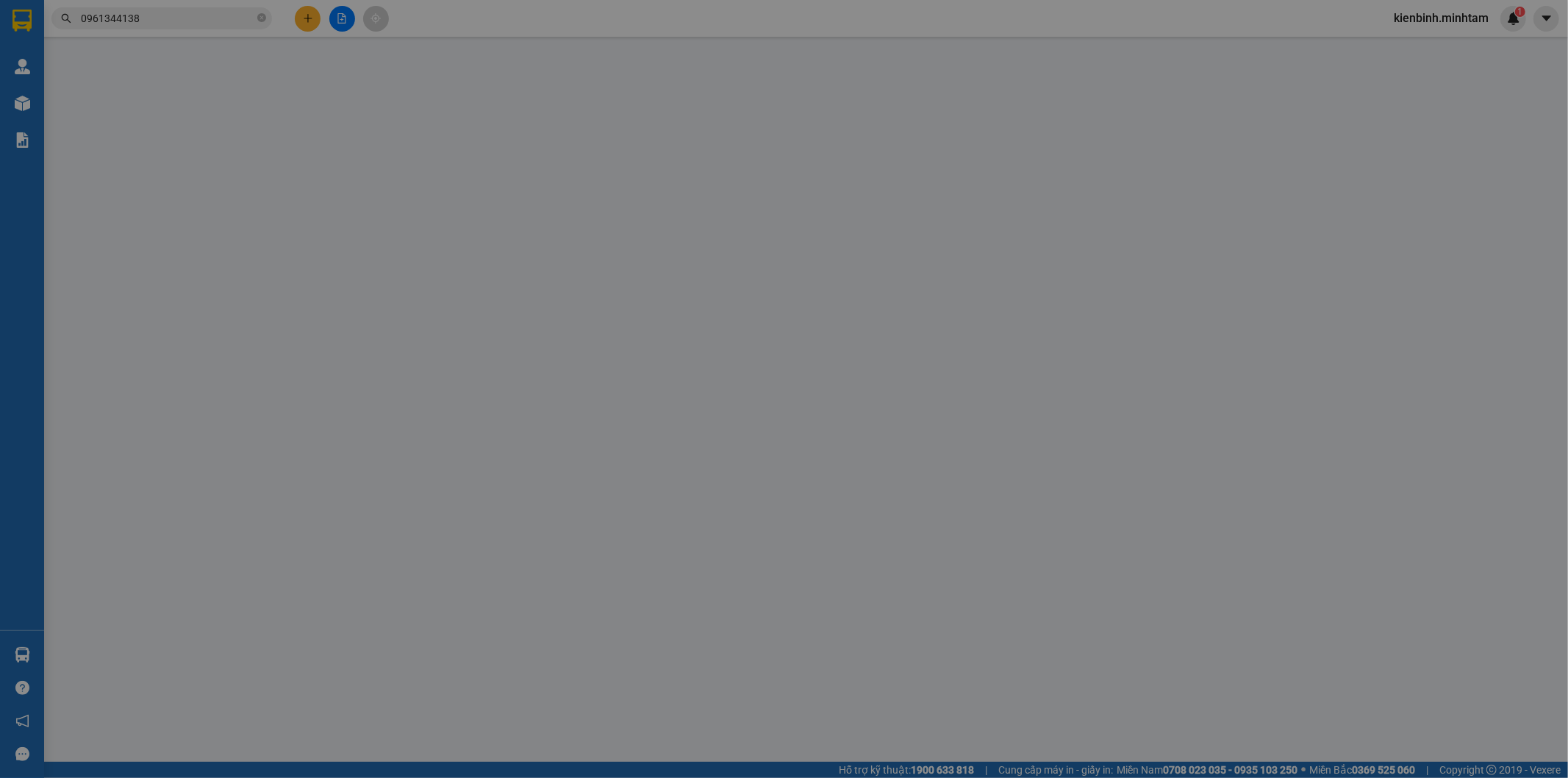
type input "20.000"
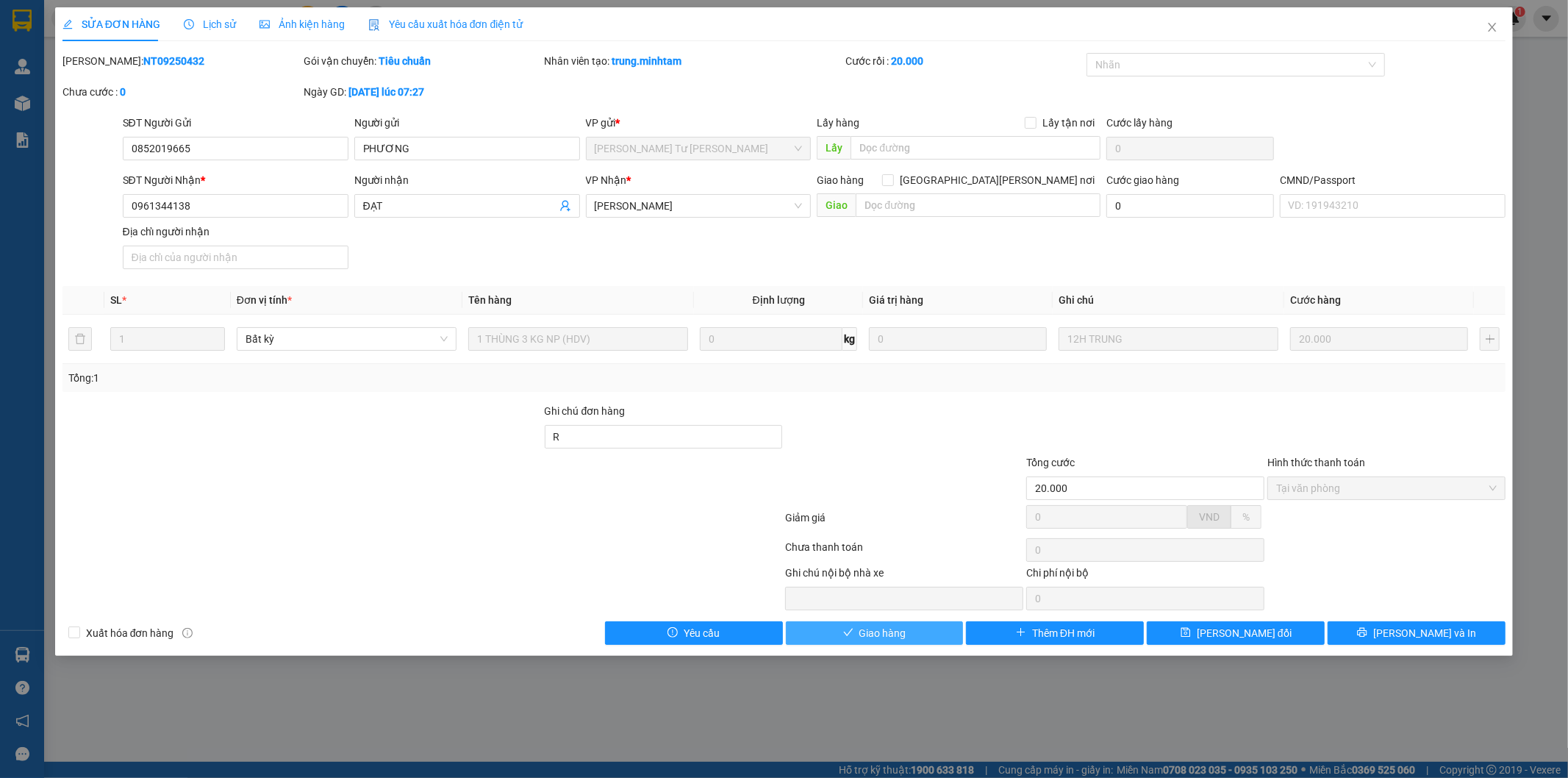
click at [882, 622] on button "Giao hàng" at bounding box center [875, 633] width 178 height 23
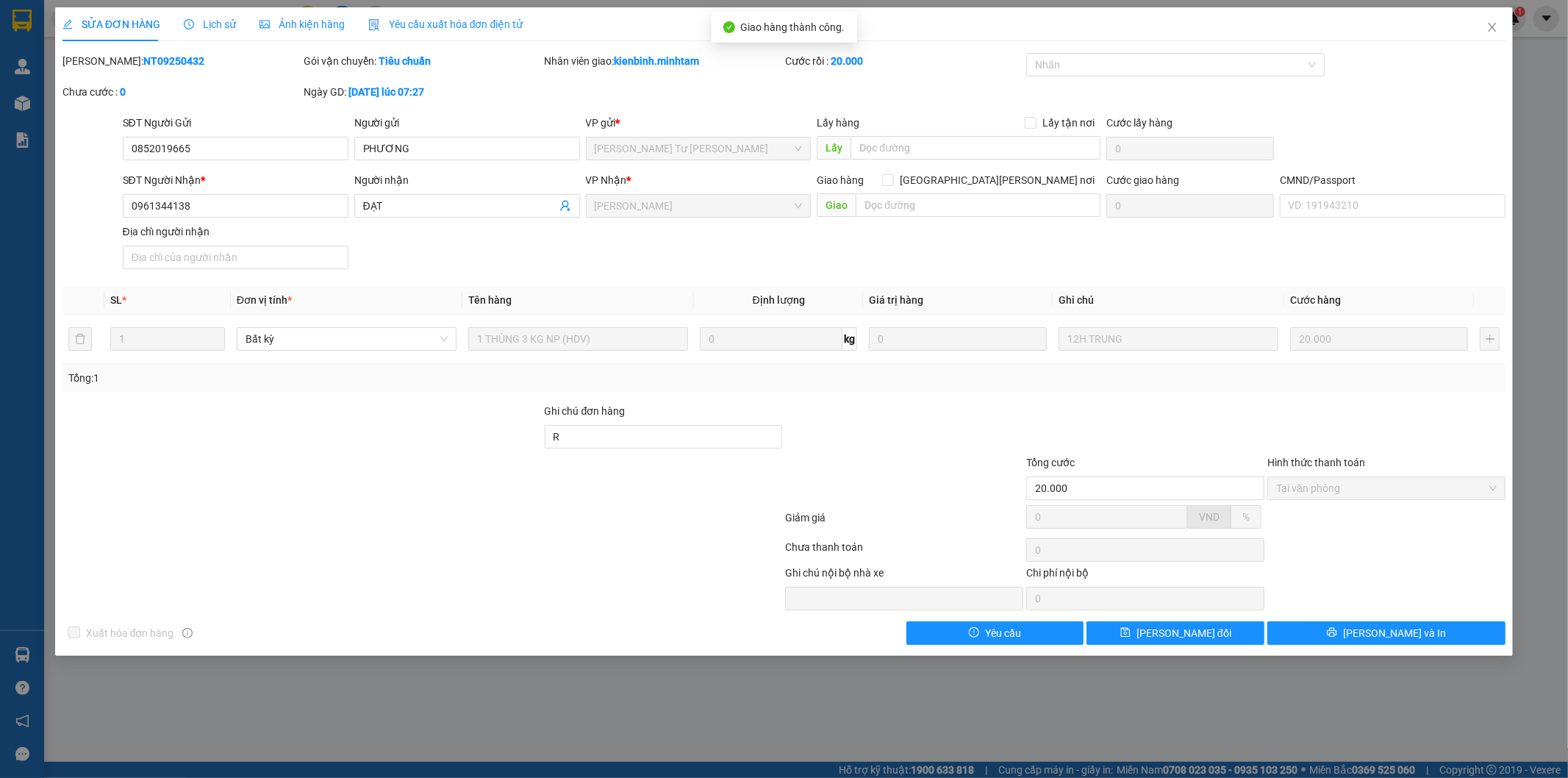
click at [1369, 648] on div "SỬA ĐƠN HÀNG Lịch sử Ảnh kiện hàng Yêu cầu xuất hóa đơn điện tử Total Paid Fee …" at bounding box center [784, 332] width 1458 height 649
click at [1337, 637] on icon "printer" at bounding box center [1332, 632] width 9 height 9
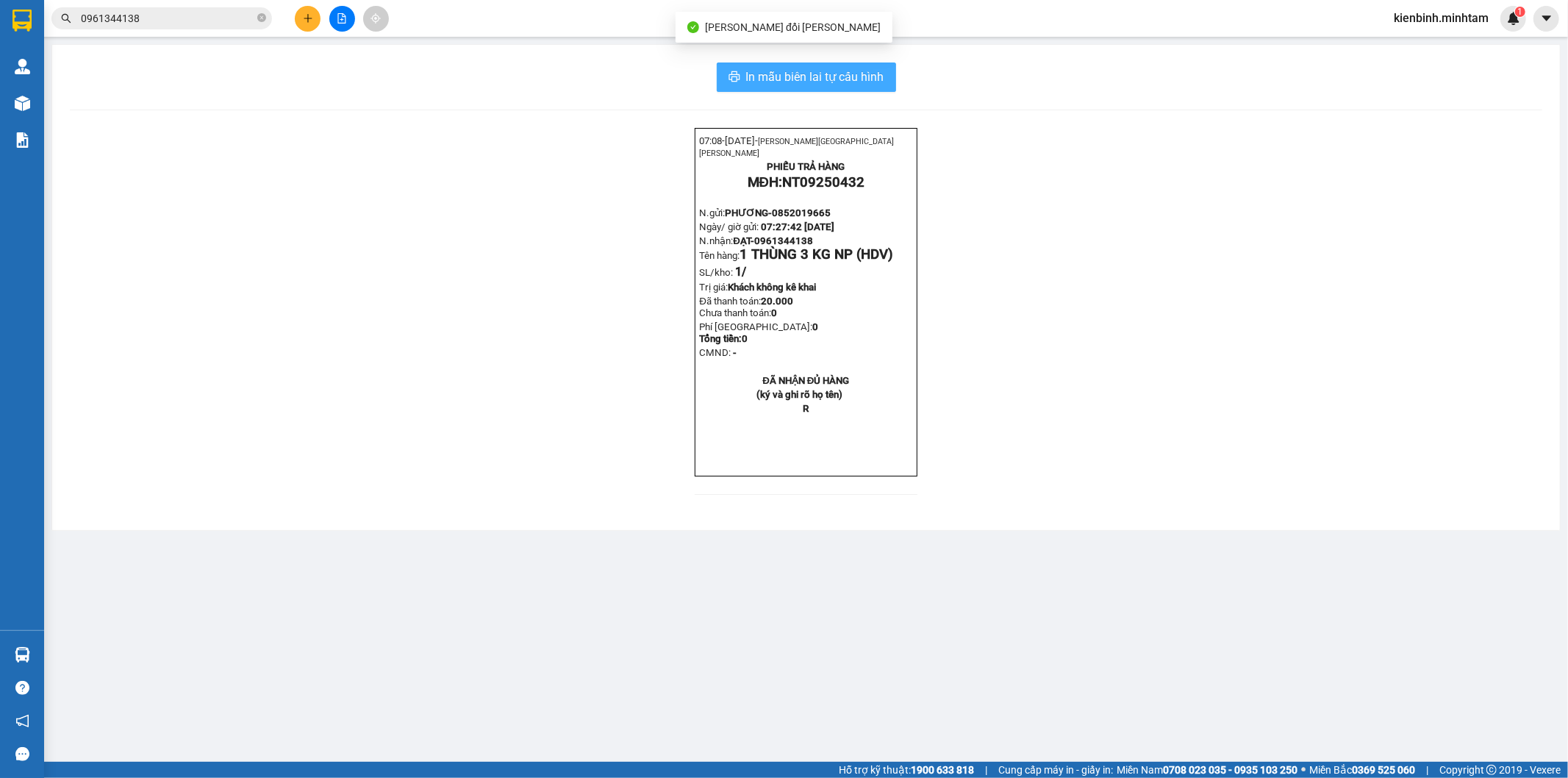
click at [885, 91] on button "In mẫu biên lai tự cấu hình" at bounding box center [806, 77] width 179 height 29
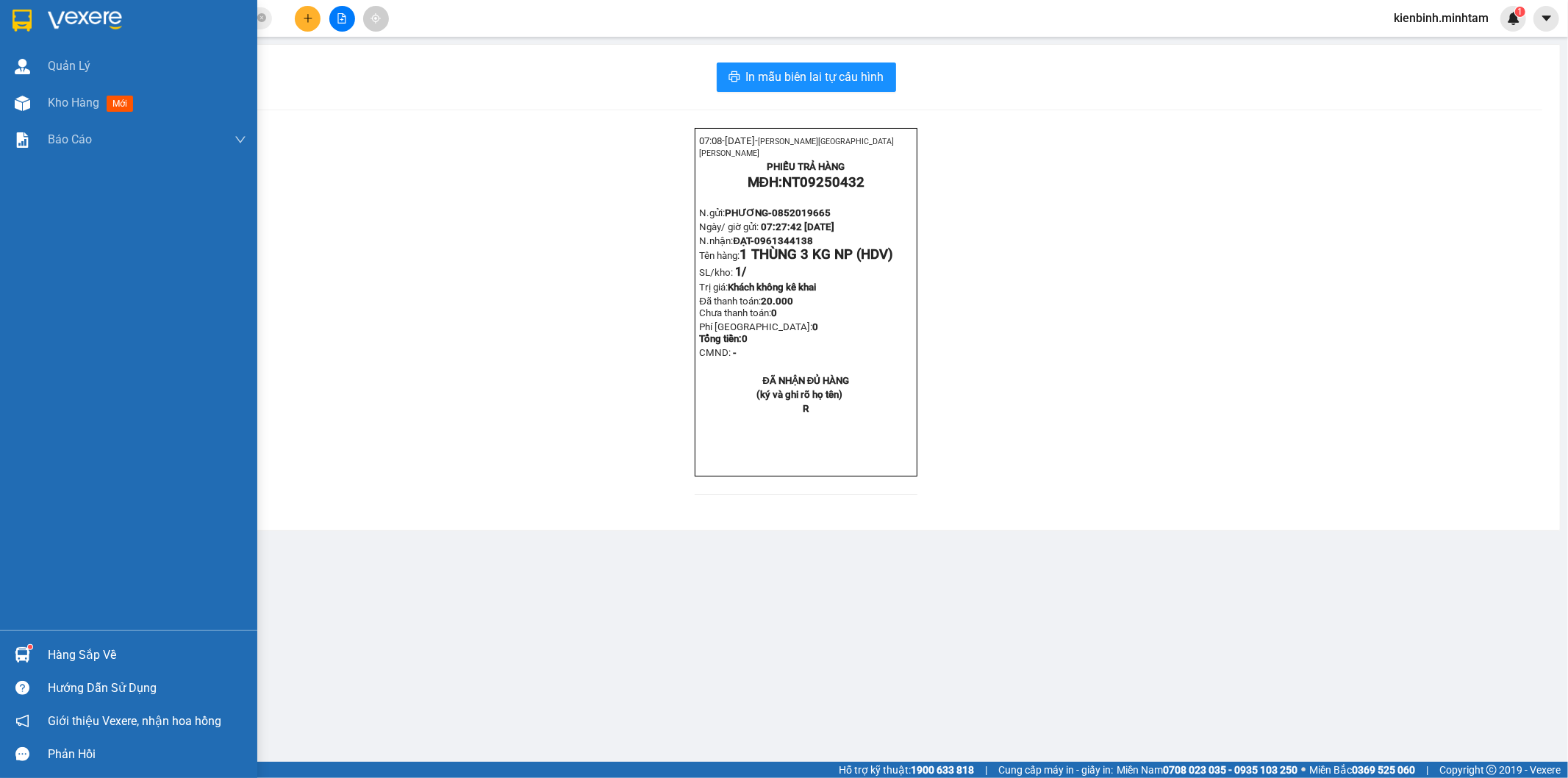
click at [59, 656] on div "Hàng sắp về" at bounding box center [147, 655] width 199 height 22
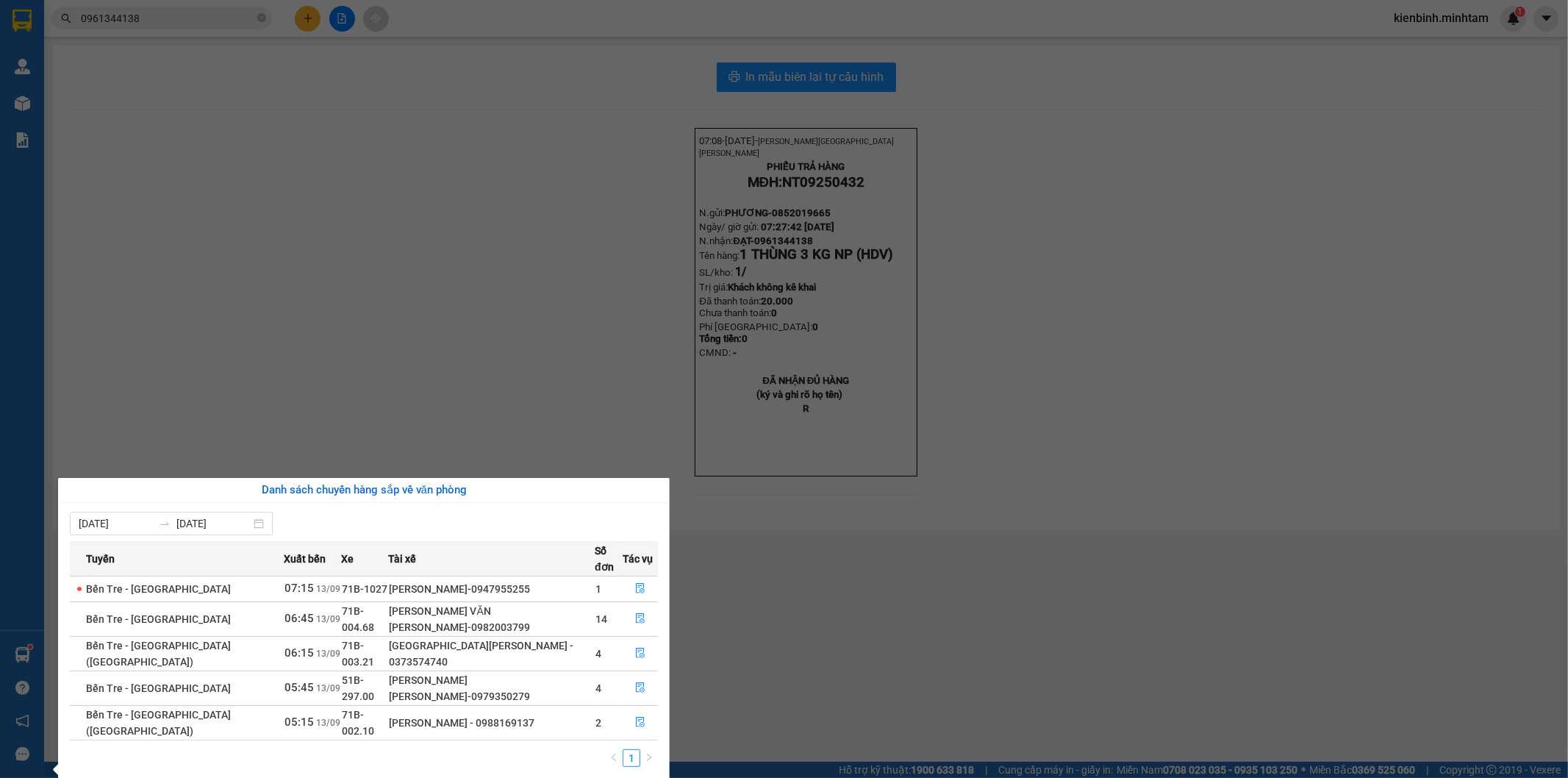
click at [313, 368] on section "Kết quả tìm kiếm ( 5 ) Bộ lọc Mã ĐH Trạng thái Món hàng Tổng cước Chưa cước Nhã…" at bounding box center [784, 389] width 1568 height 778
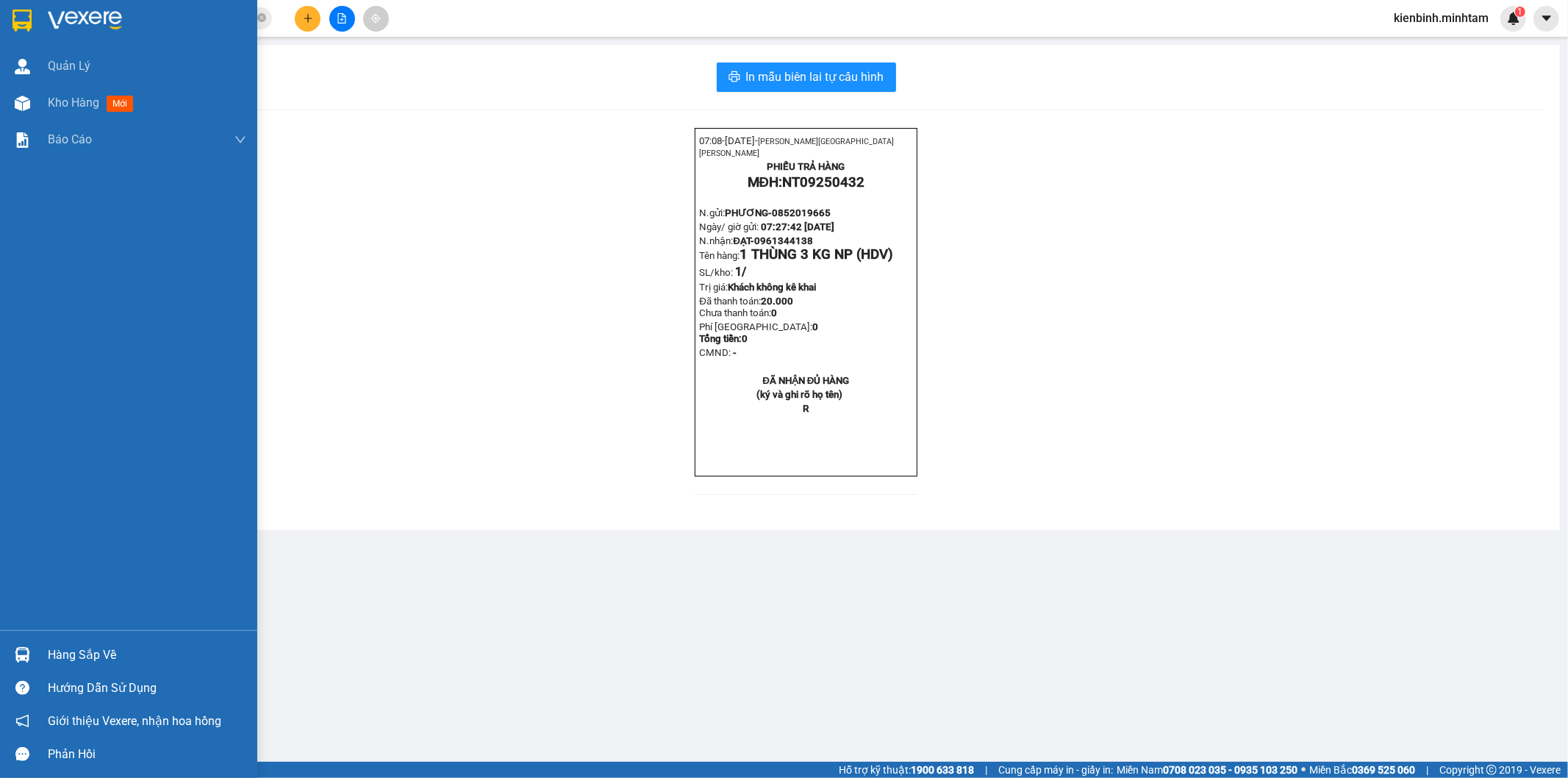
click at [55, 648] on div "Hàng sắp về" at bounding box center [147, 655] width 199 height 22
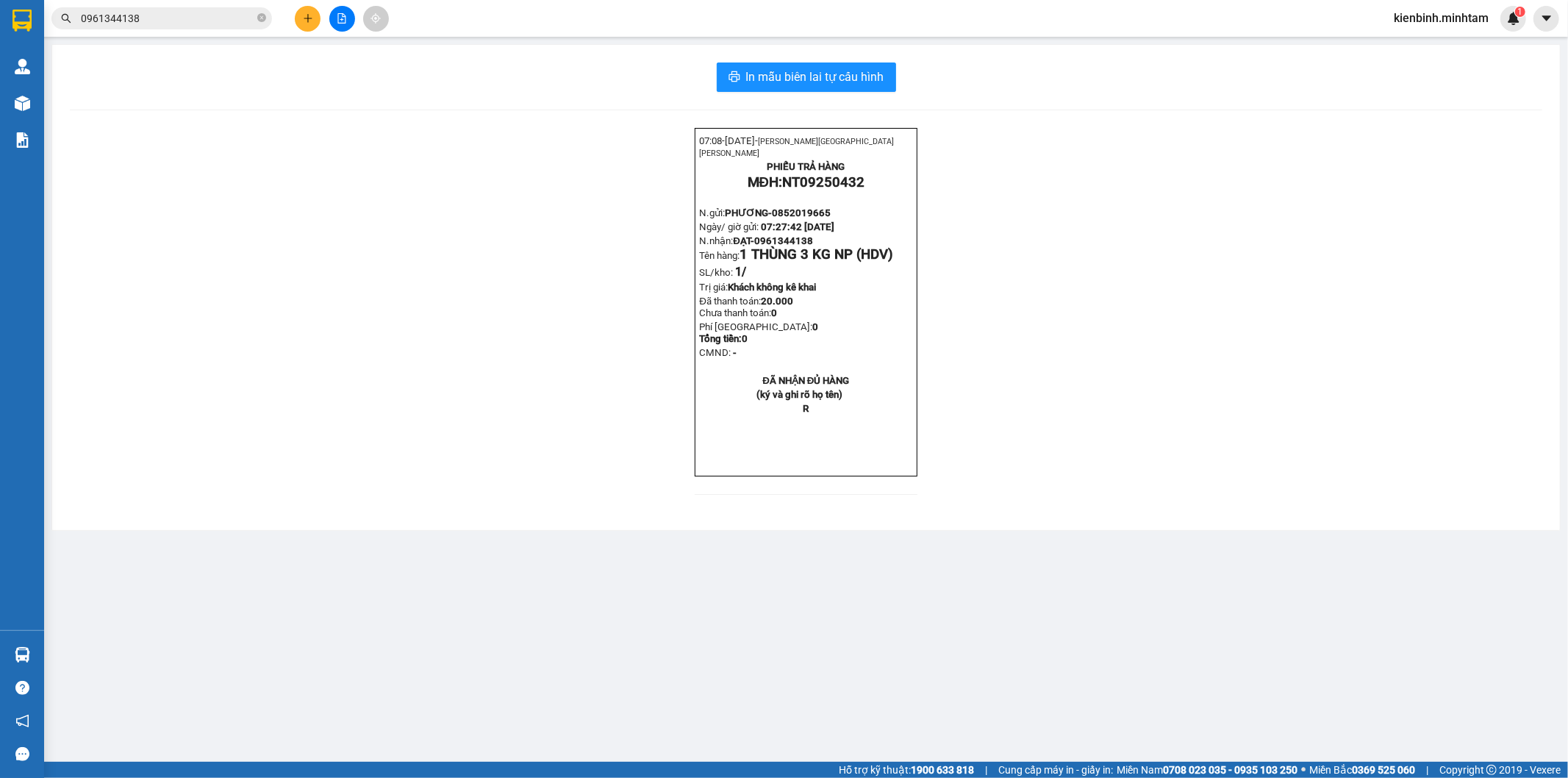
click at [460, 371] on section "Kết quả tìm kiếm ( 5 ) Bộ lọc Mã ĐH Trạng thái Món hàng Tổng cước Chưa cước Nhã…" at bounding box center [784, 389] width 1568 height 778
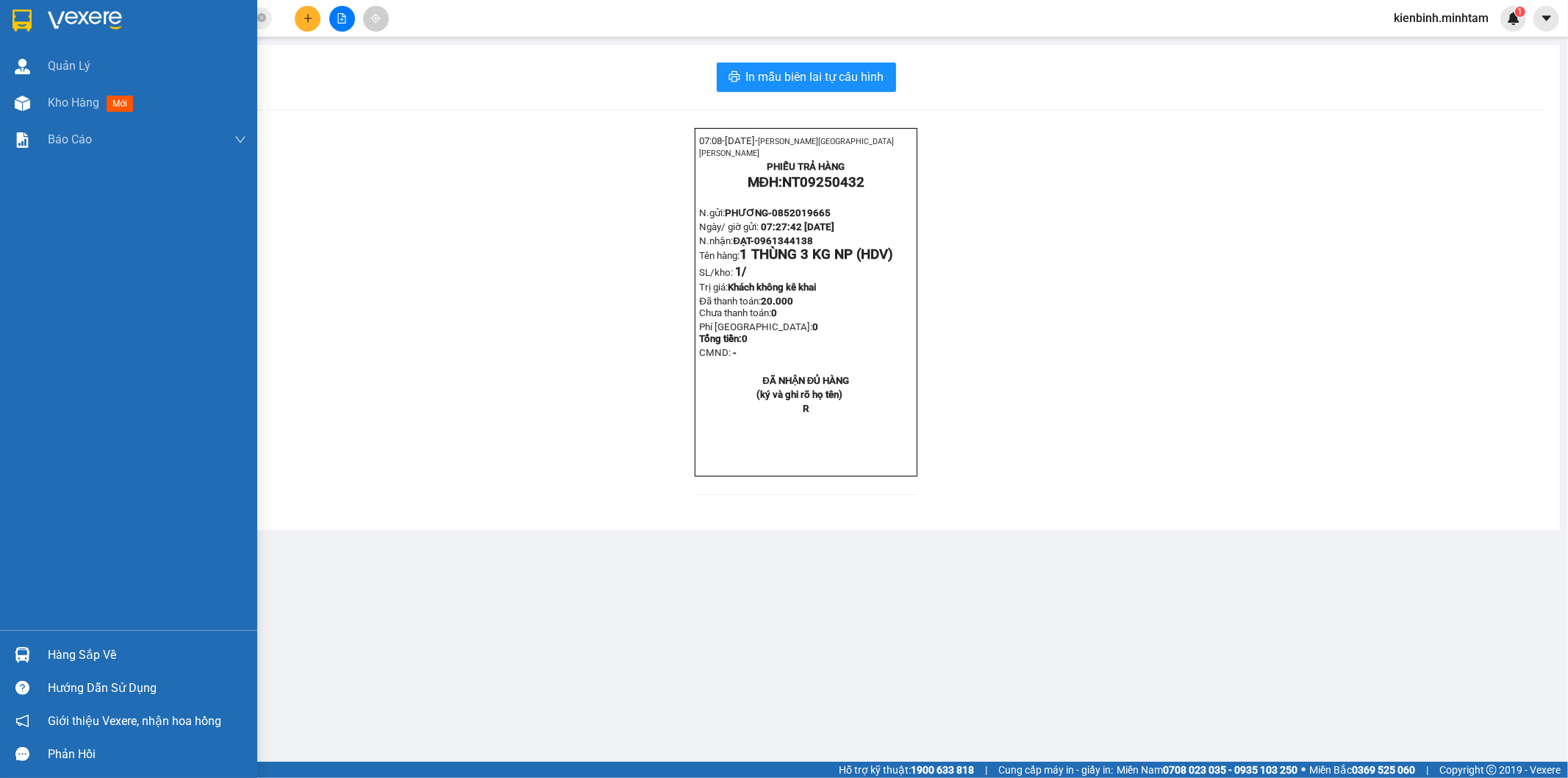
click at [91, 651] on div "Hàng sắp về" at bounding box center [147, 655] width 199 height 22
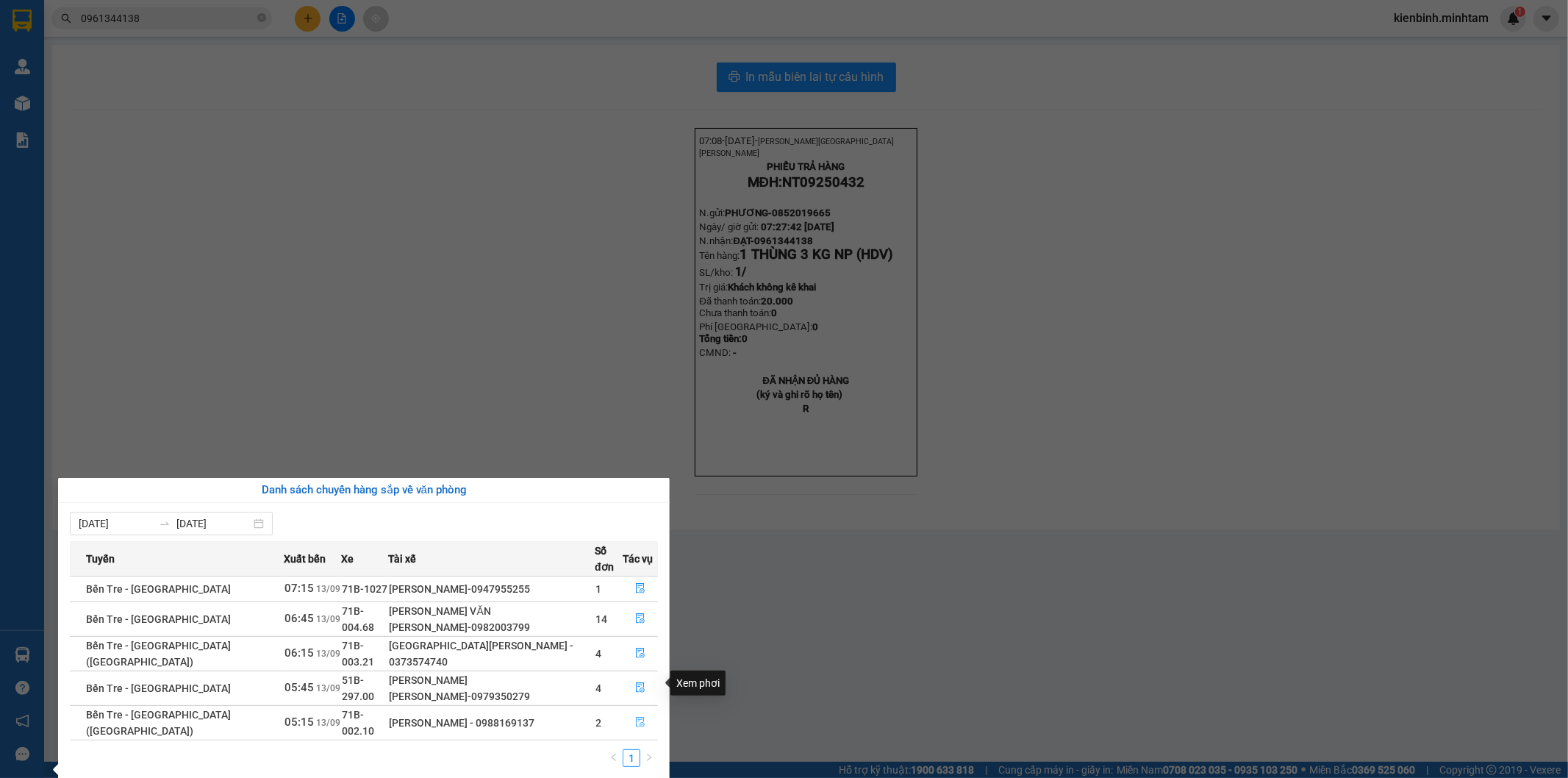
drag, startPoint x: 628, startPoint y: 685, endPoint x: 643, endPoint y: 685, distance: 15.0
click at [642, 711] on button "button" at bounding box center [640, 723] width 34 height 23
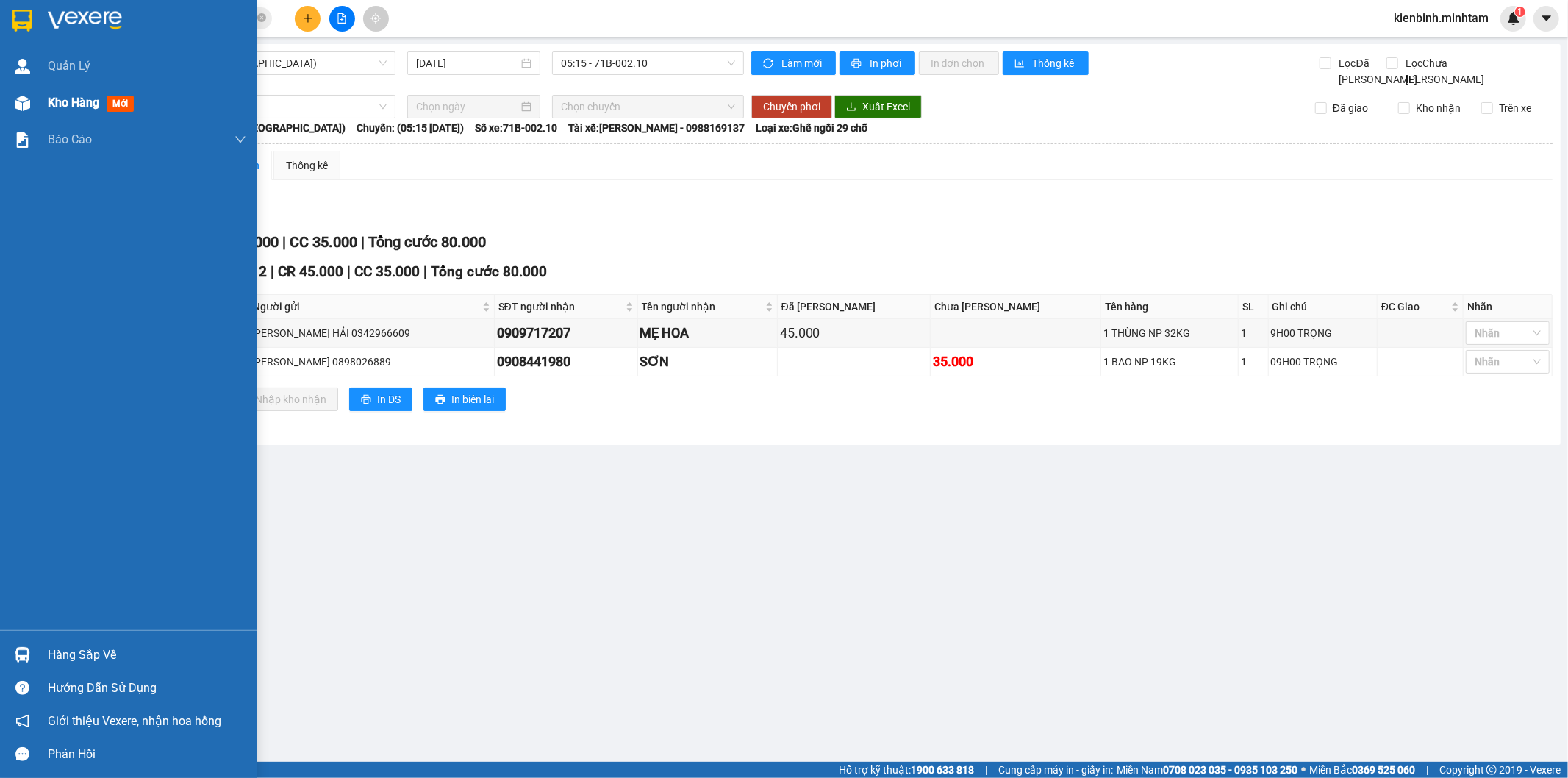
click at [121, 99] on span "mới" at bounding box center [120, 103] width 27 height 16
